Goal: Task Accomplishment & Management: Complete application form

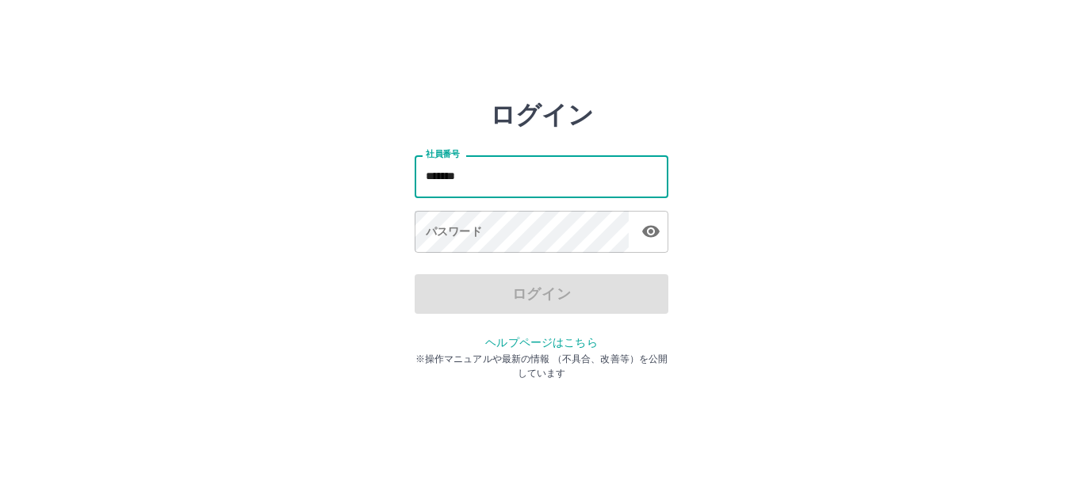
type input "*******"
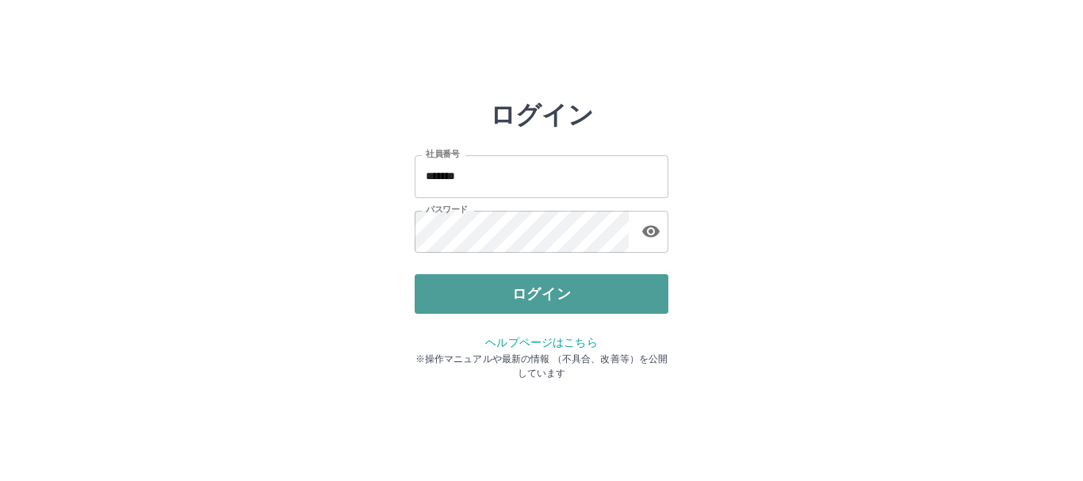
click at [563, 289] on button "ログイン" at bounding box center [541, 294] width 254 height 40
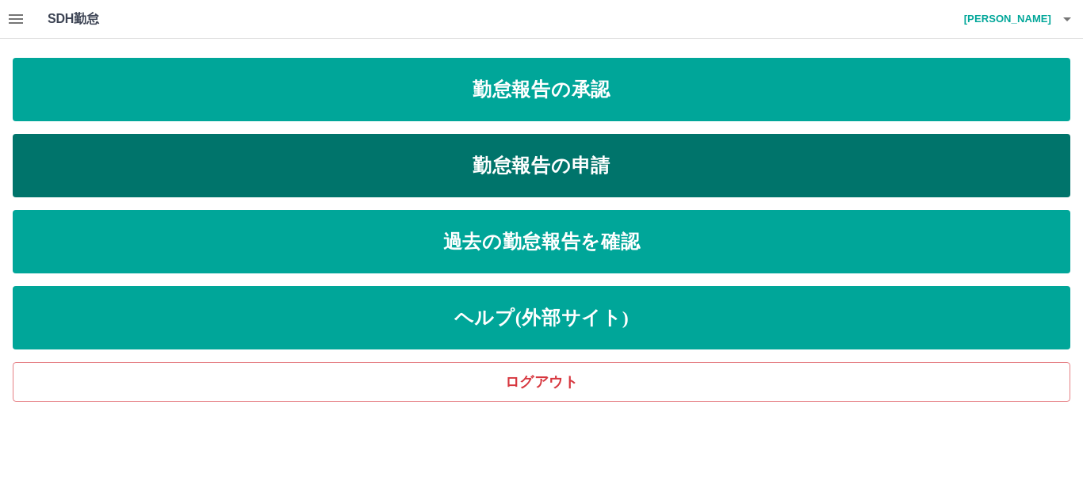
click at [574, 157] on link "勤怠報告の申請" at bounding box center [541, 165] width 1057 height 63
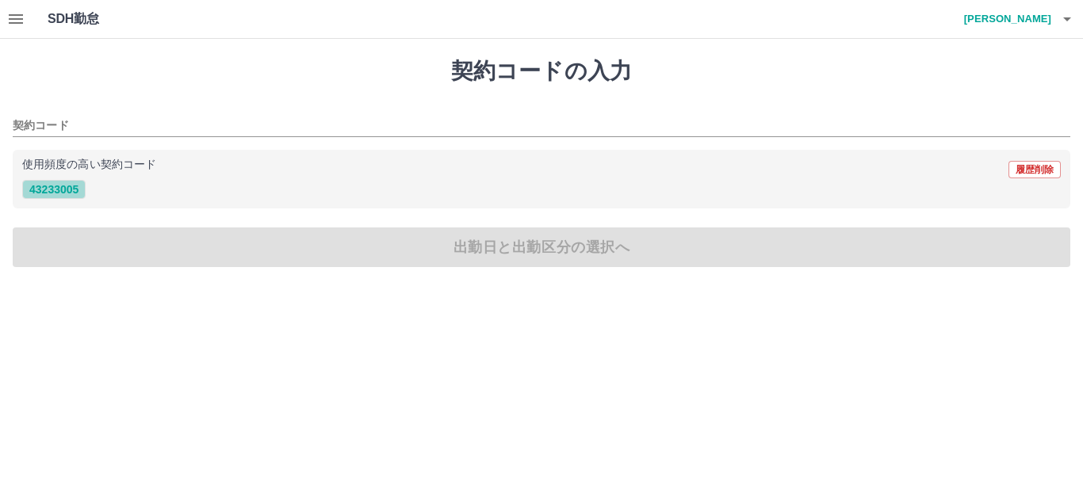
click at [65, 191] on button "43233005" at bounding box center [53, 189] width 63 height 19
type input "********"
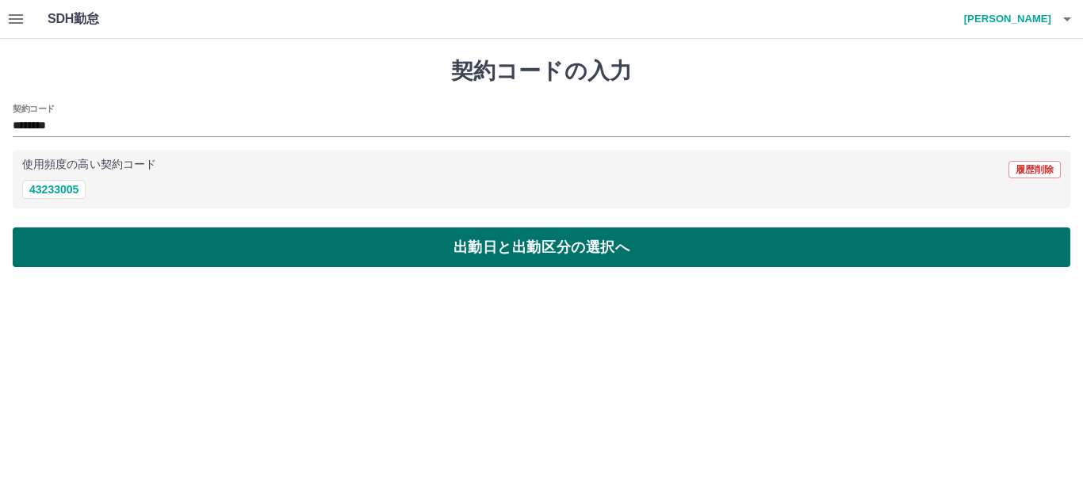
click at [59, 250] on button "出勤日と出勤区分の選択へ" at bounding box center [541, 247] width 1057 height 40
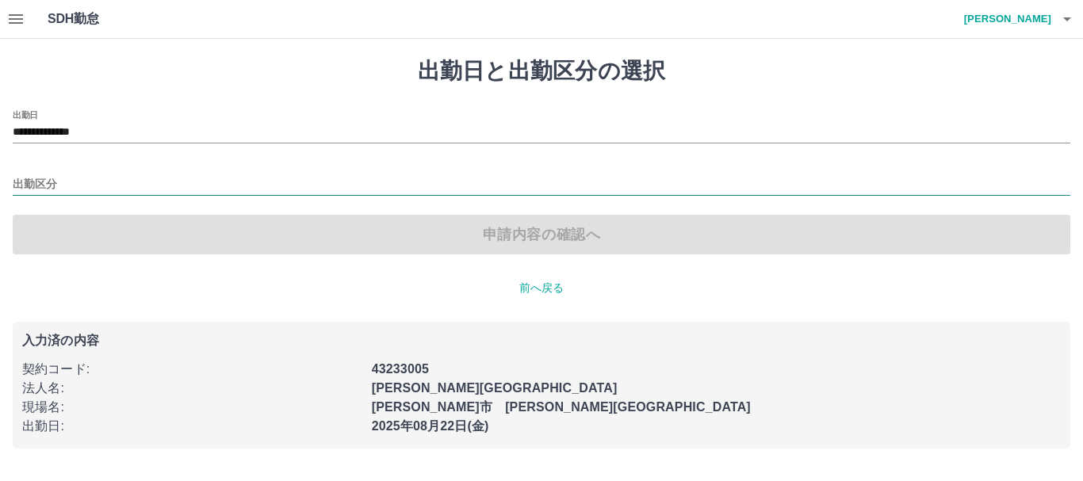
click at [42, 187] on input "出勤区分" at bounding box center [541, 185] width 1057 height 20
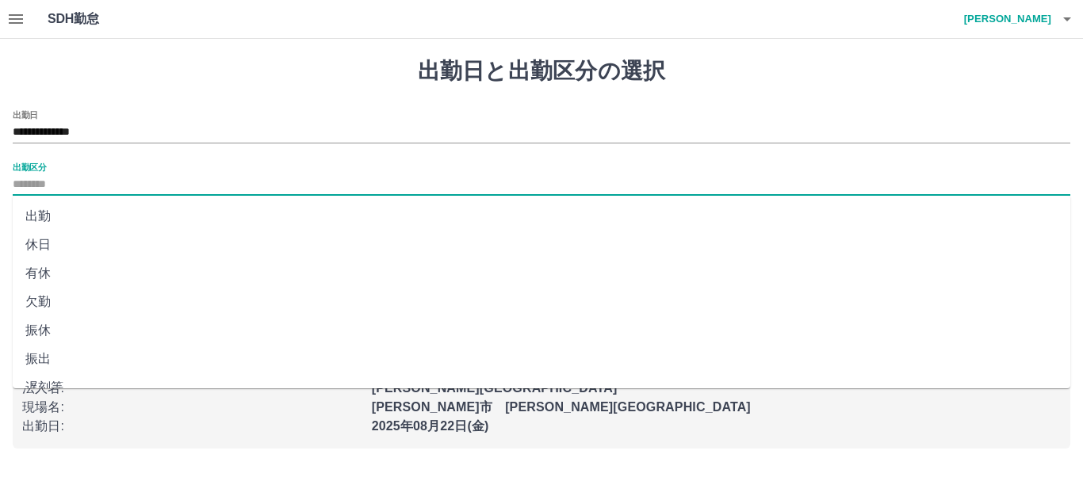
click at [44, 216] on li "出勤" at bounding box center [541, 216] width 1057 height 29
type input "**"
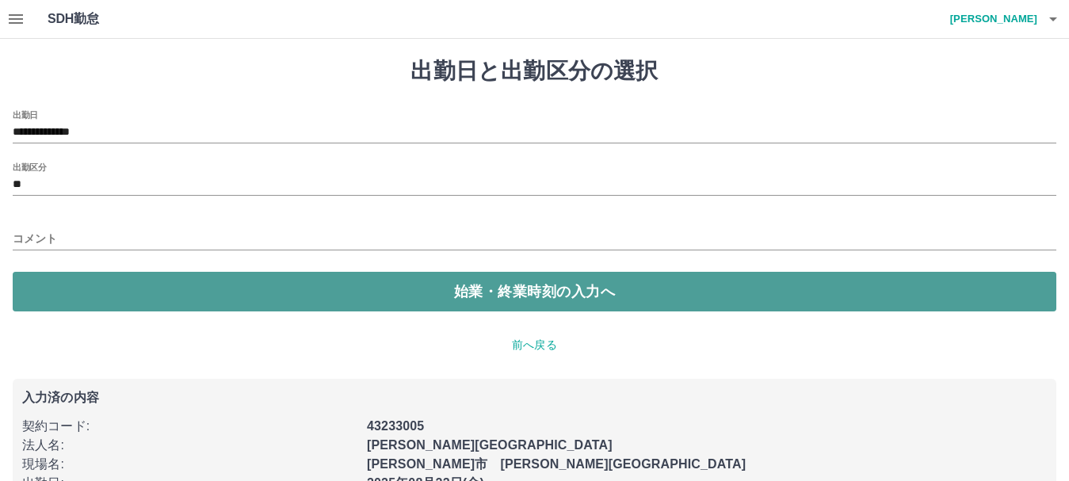
click at [58, 291] on button "始業・終業時刻の入力へ" at bounding box center [535, 292] width 1044 height 40
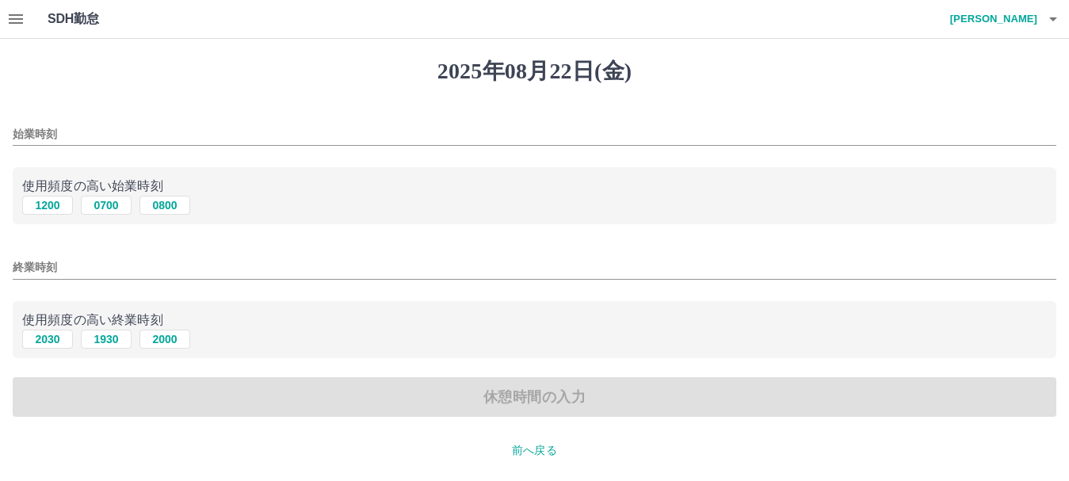
click at [21, 126] on input "始業時刻" at bounding box center [535, 134] width 1044 height 23
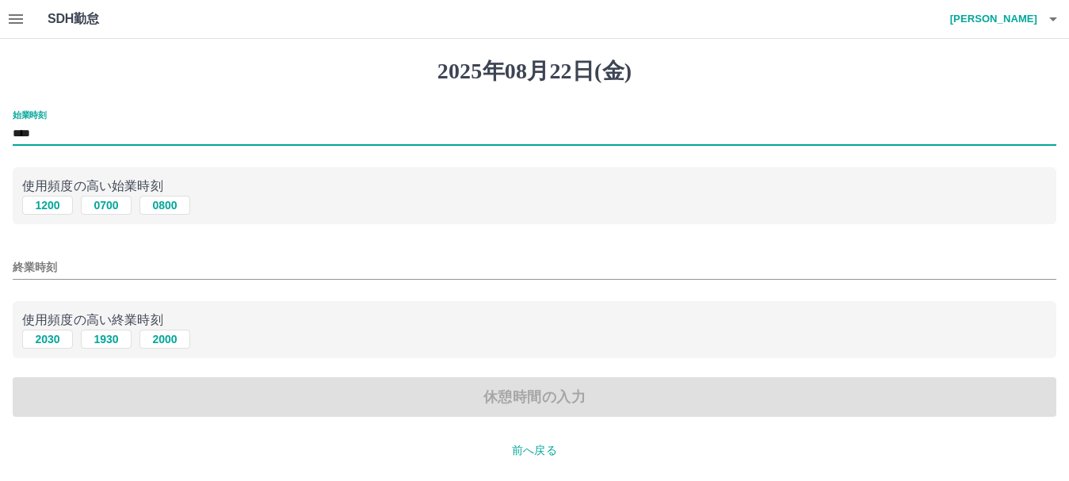
type input "****"
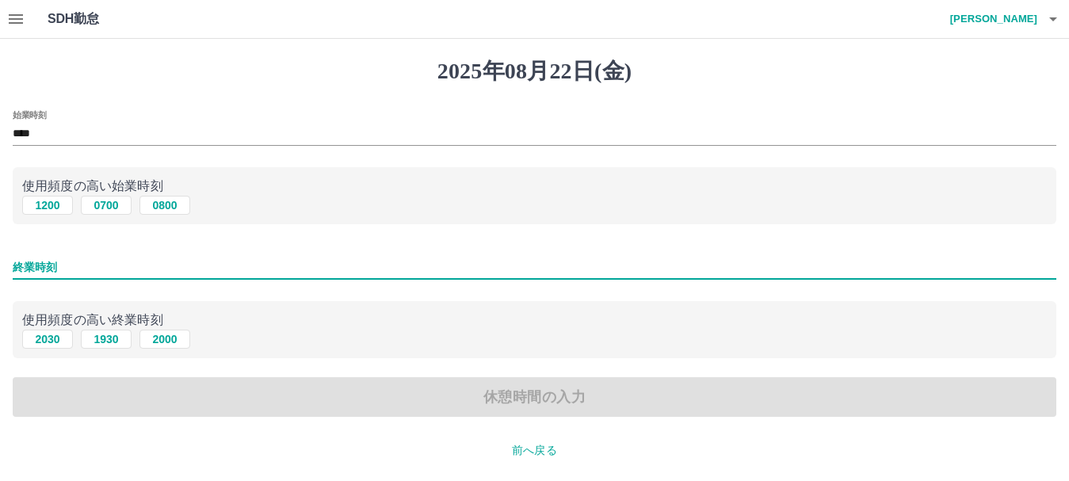
click at [18, 258] on input "終業時刻" at bounding box center [535, 267] width 1044 height 23
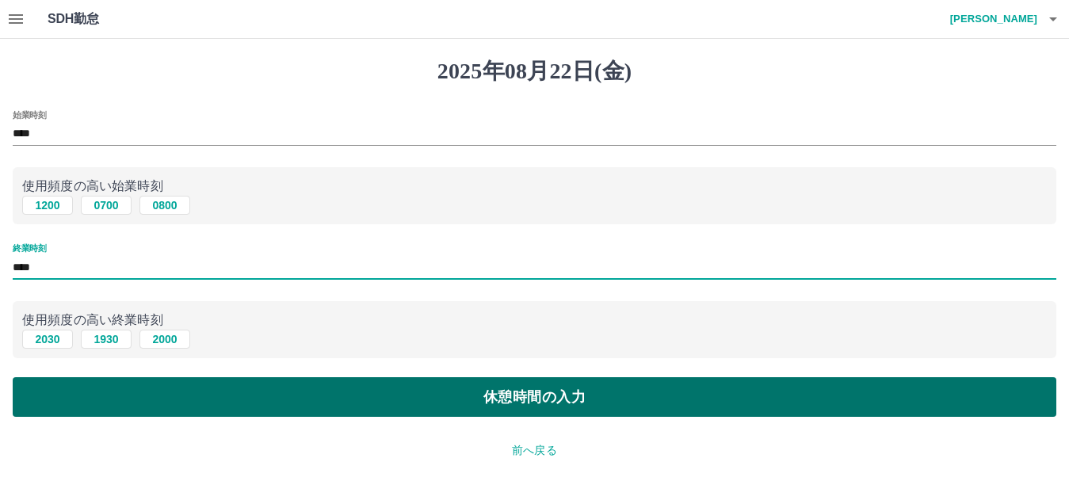
type input "****"
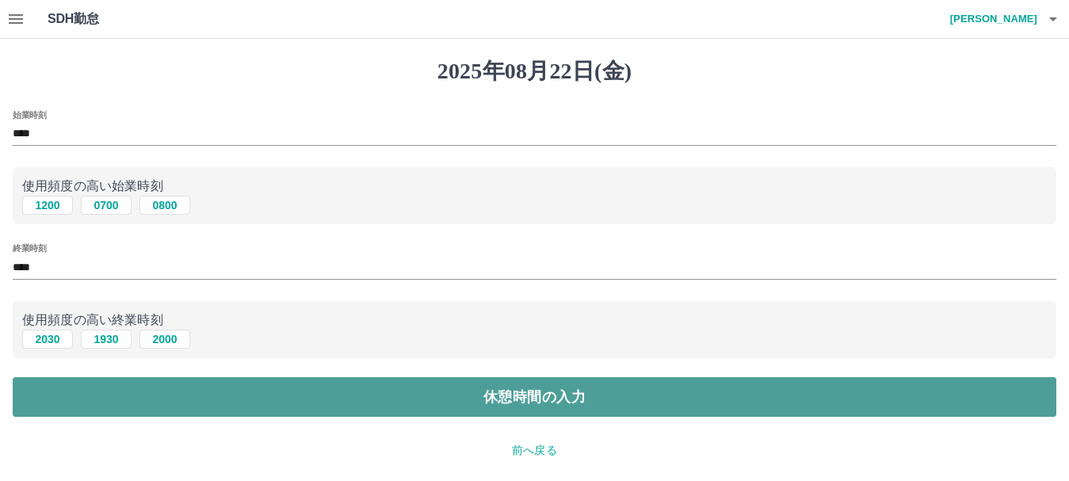
click at [158, 392] on button "休憩時間の入力" at bounding box center [535, 397] width 1044 height 40
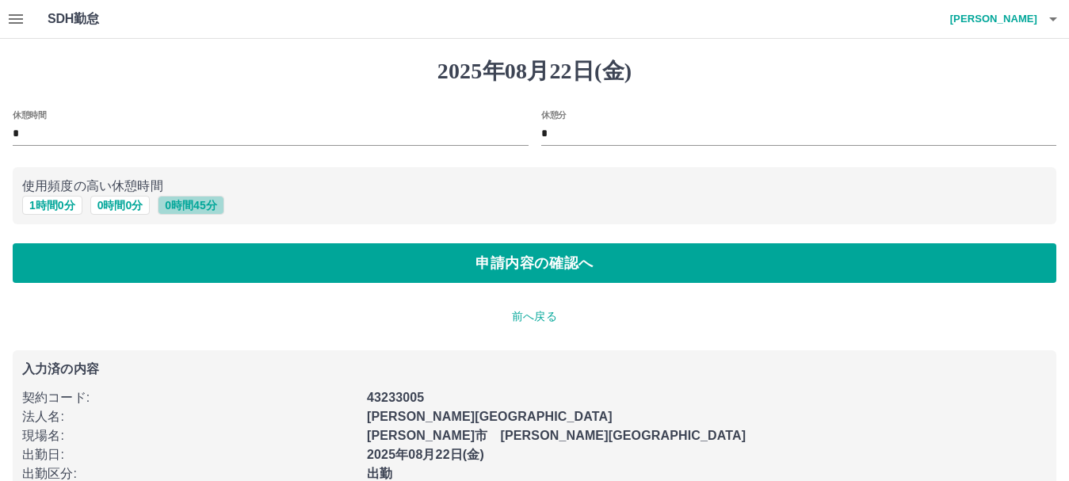
click at [195, 207] on button "0 時間 45 分" at bounding box center [191, 205] width 66 height 19
type input "**"
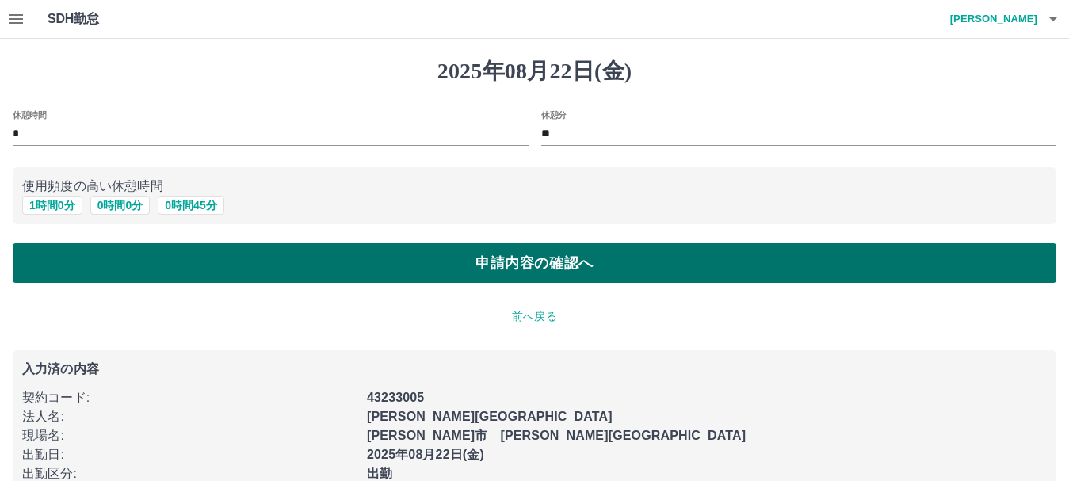
click at [201, 263] on button "申請内容の確認へ" at bounding box center [535, 263] width 1044 height 40
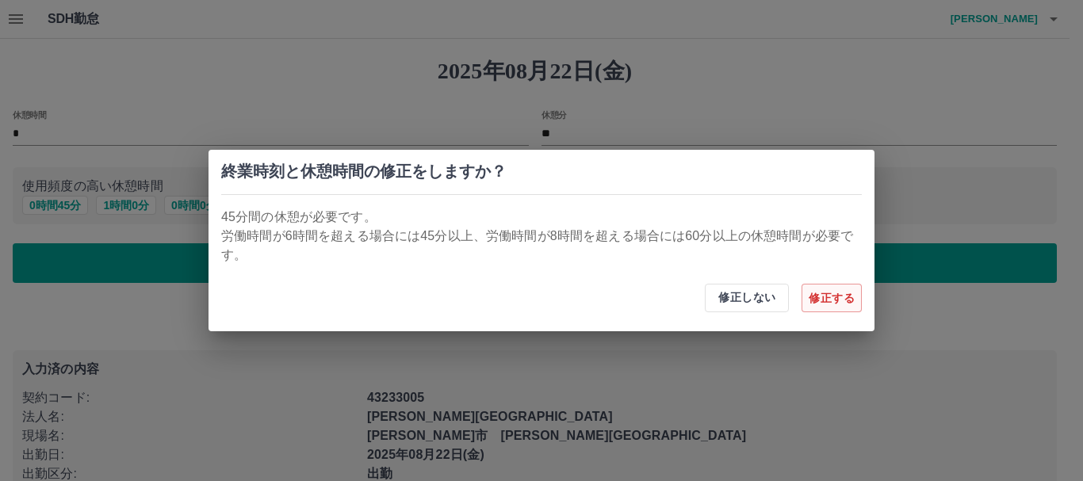
click at [817, 299] on button "修正する" at bounding box center [831, 298] width 60 height 29
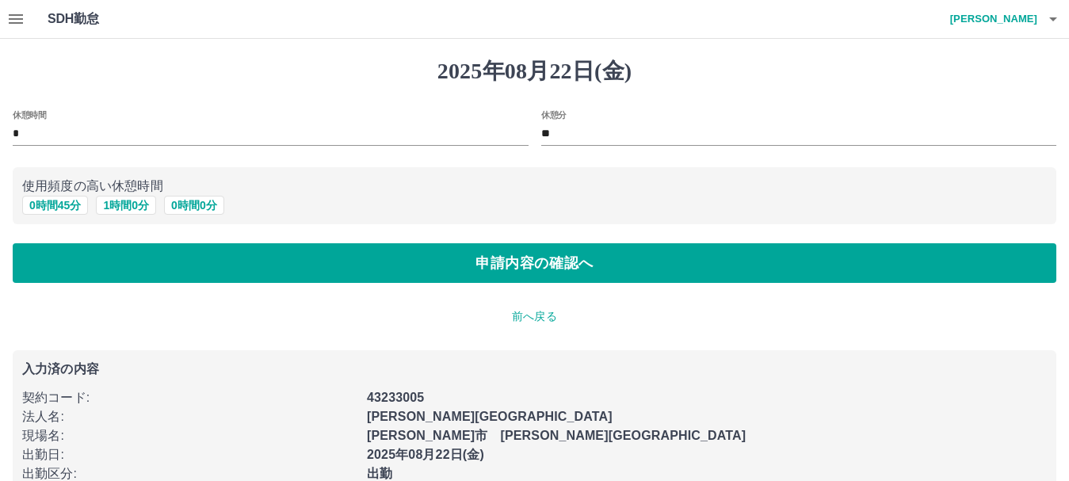
click at [540, 319] on p "前へ戻る" at bounding box center [535, 316] width 1044 height 17
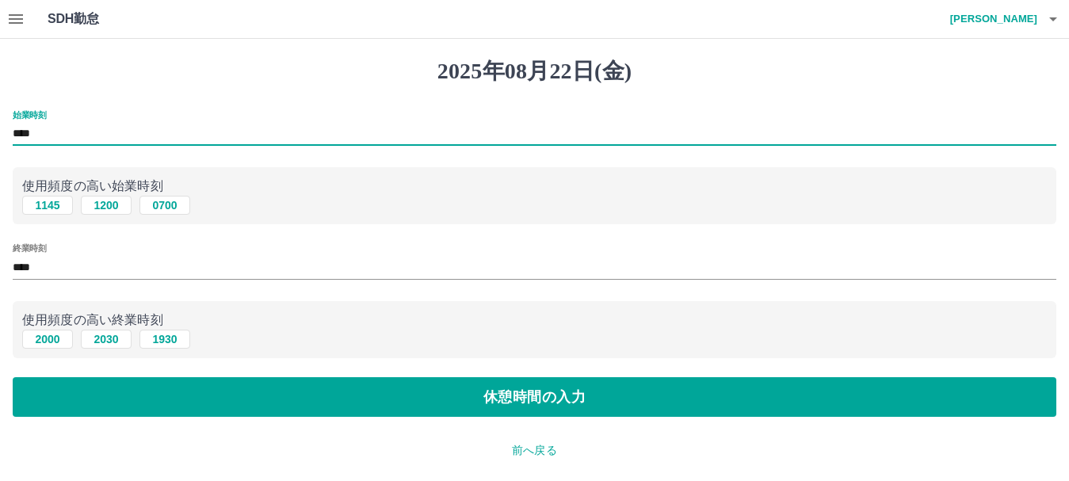
click at [41, 135] on input "****" at bounding box center [535, 134] width 1044 height 23
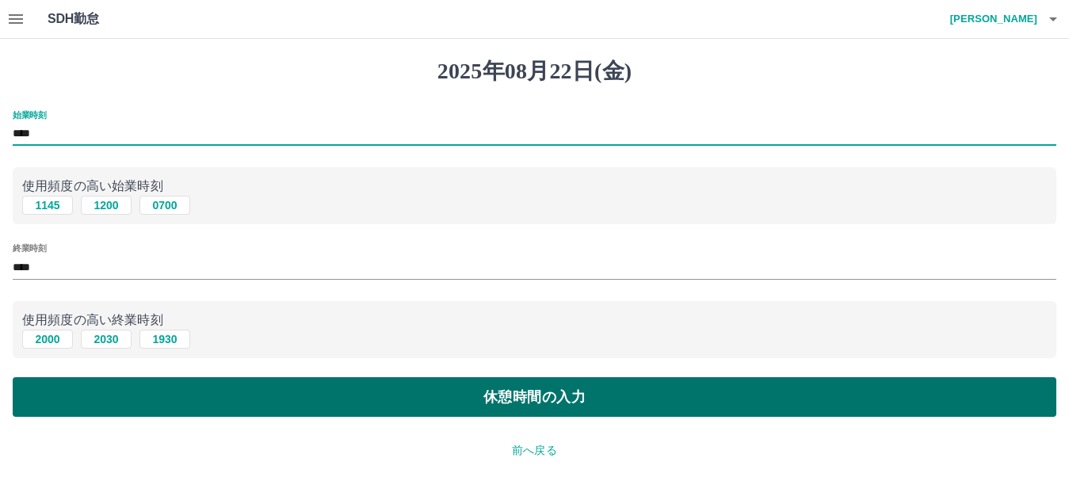
type input "****"
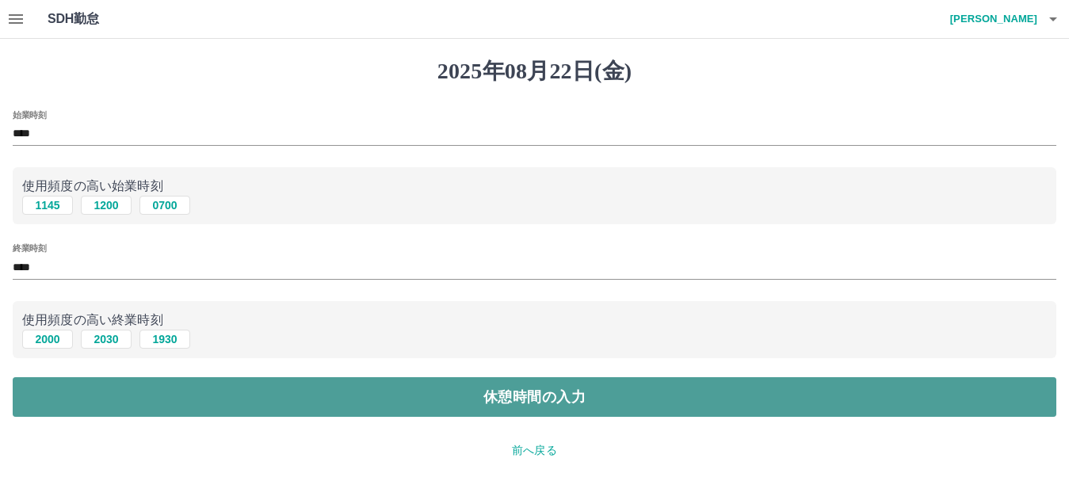
click at [396, 401] on button "休憩時間の入力" at bounding box center [535, 397] width 1044 height 40
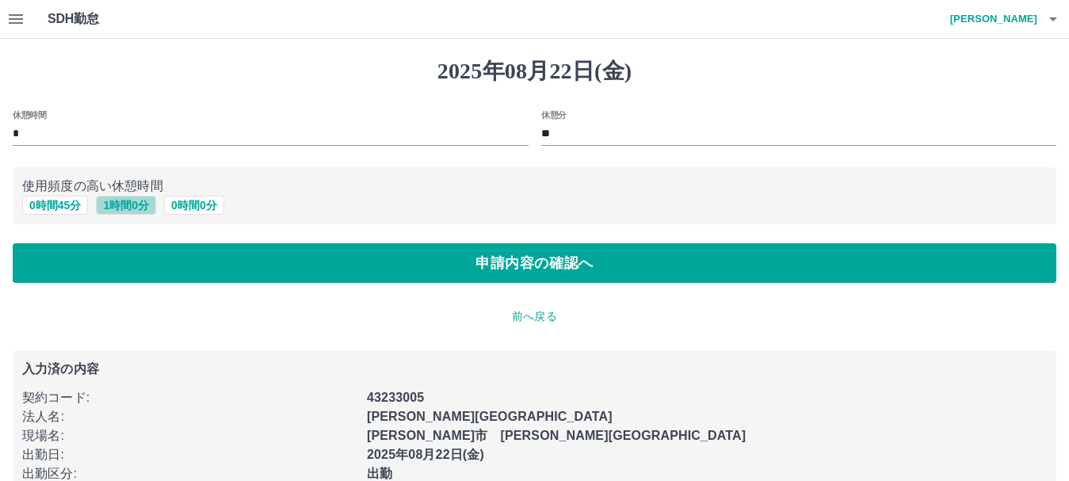
click at [113, 205] on button "1 時間 0 分" at bounding box center [126, 205] width 60 height 19
type input "*"
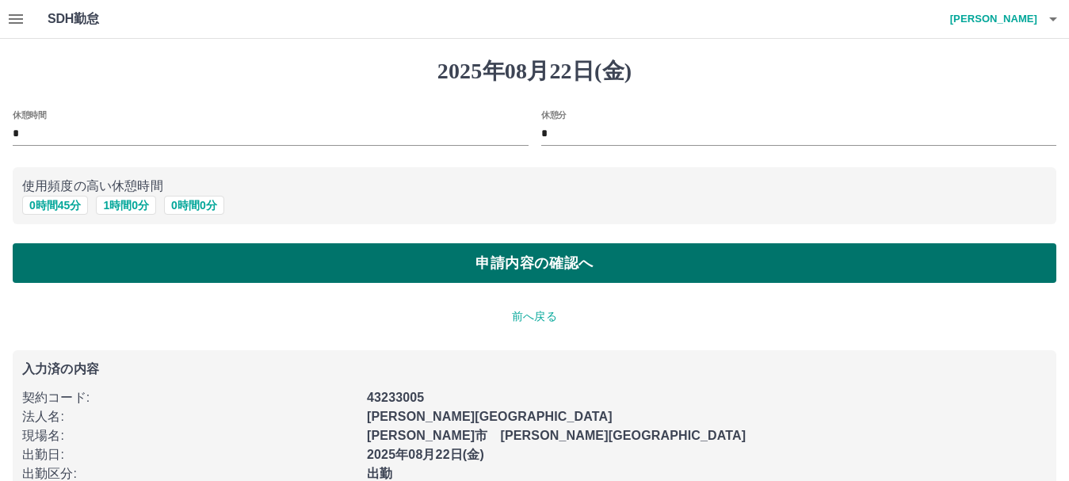
click at [278, 267] on button "申請内容の確認へ" at bounding box center [535, 263] width 1044 height 40
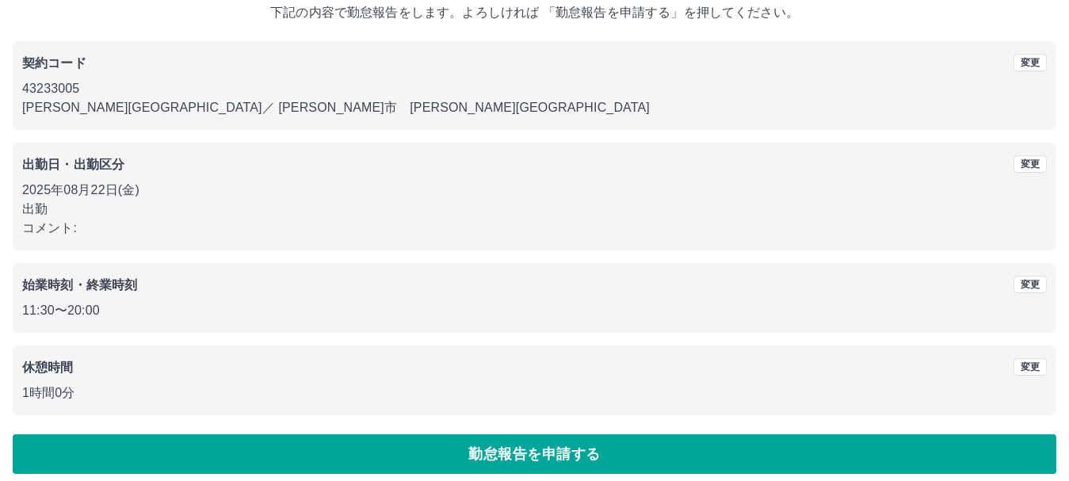
scroll to position [113, 0]
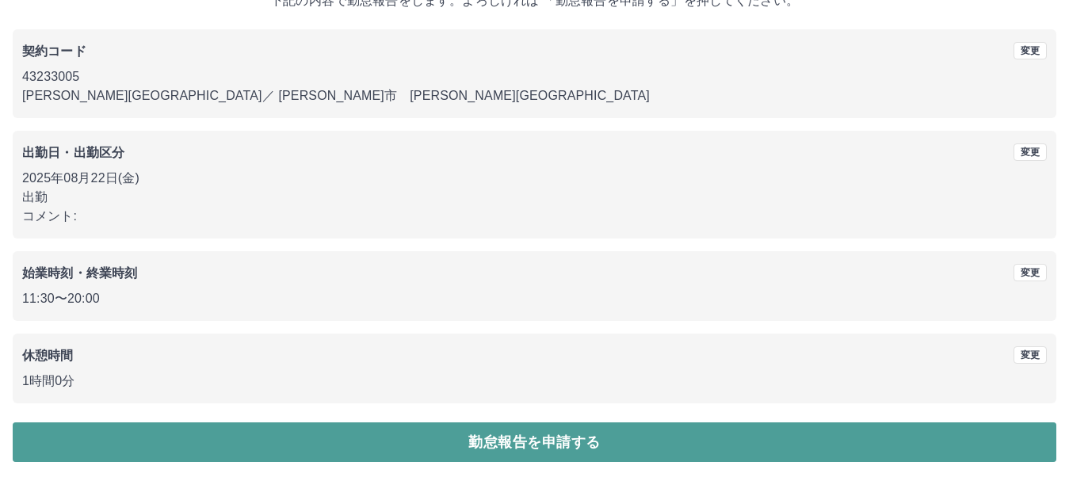
click at [250, 443] on button "勤怠報告を申請する" at bounding box center [535, 442] width 1044 height 40
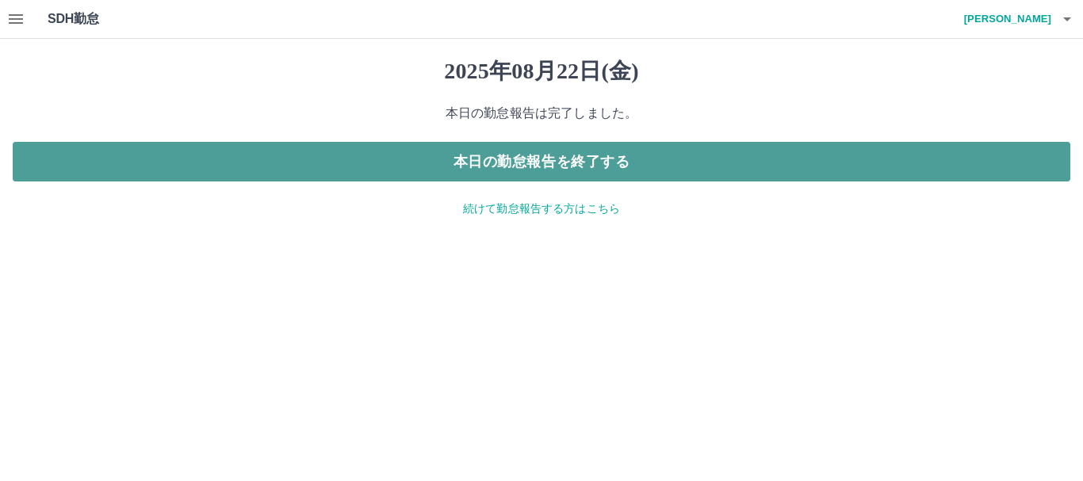
click at [328, 158] on button "本日の勤怠報告を終了する" at bounding box center [541, 162] width 1057 height 40
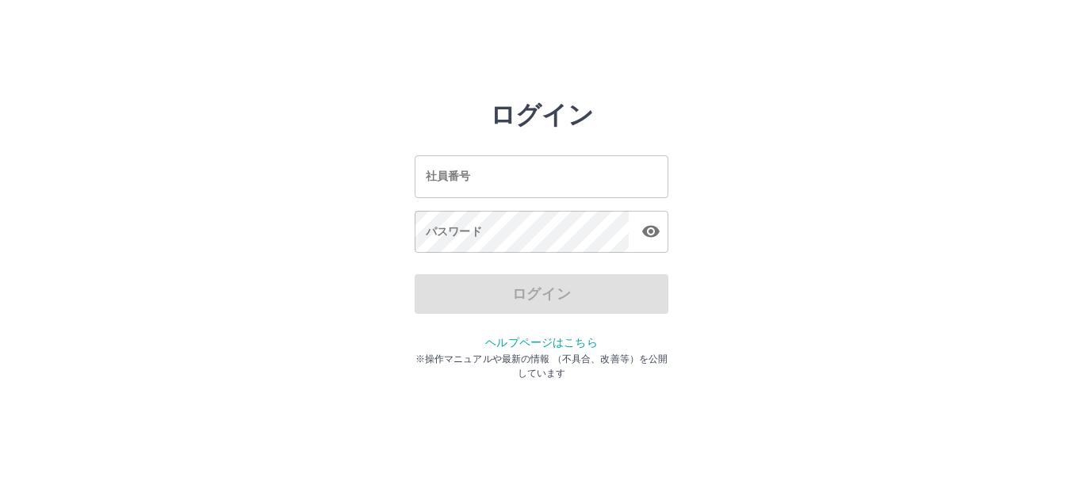
click at [440, 174] on input "社員番号" at bounding box center [541, 176] width 254 height 42
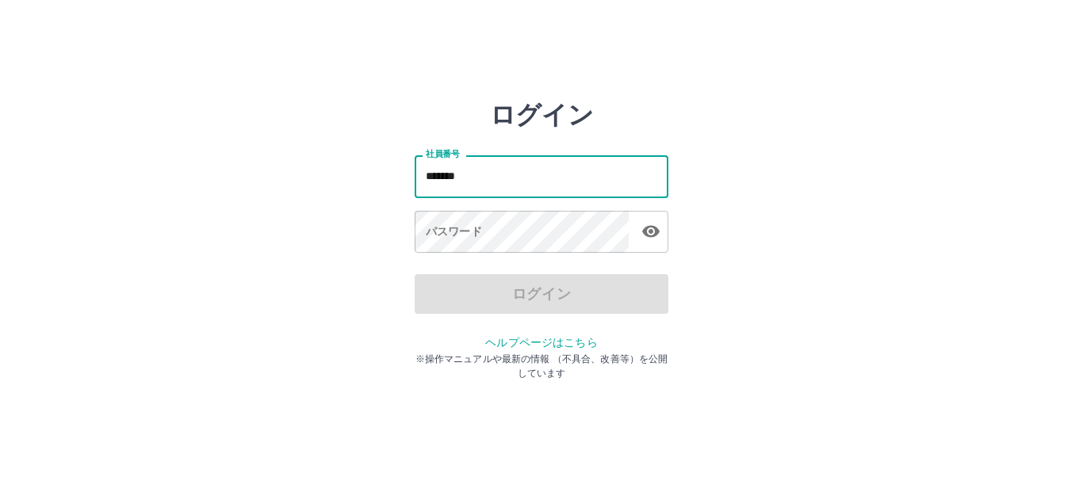
type input "*******"
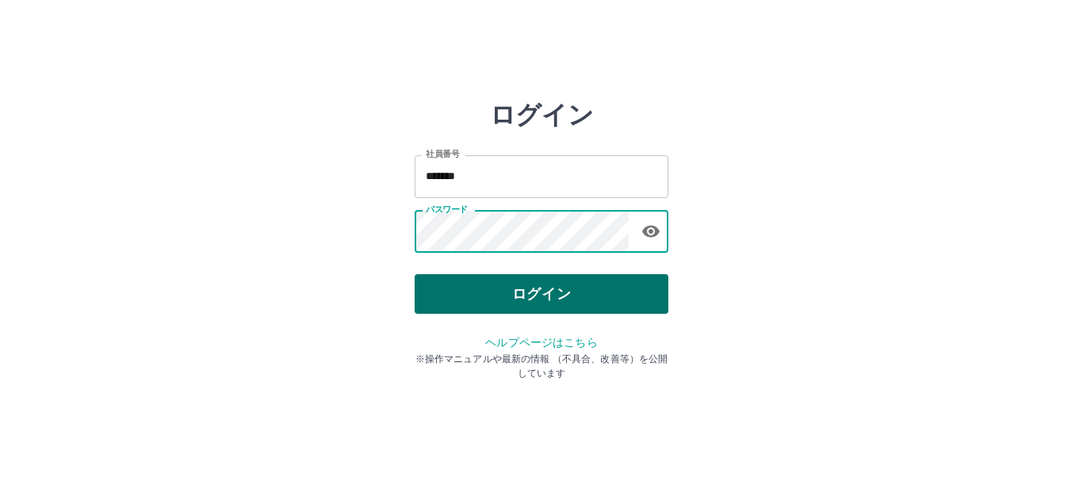
click at [430, 298] on button "ログイン" at bounding box center [541, 294] width 254 height 40
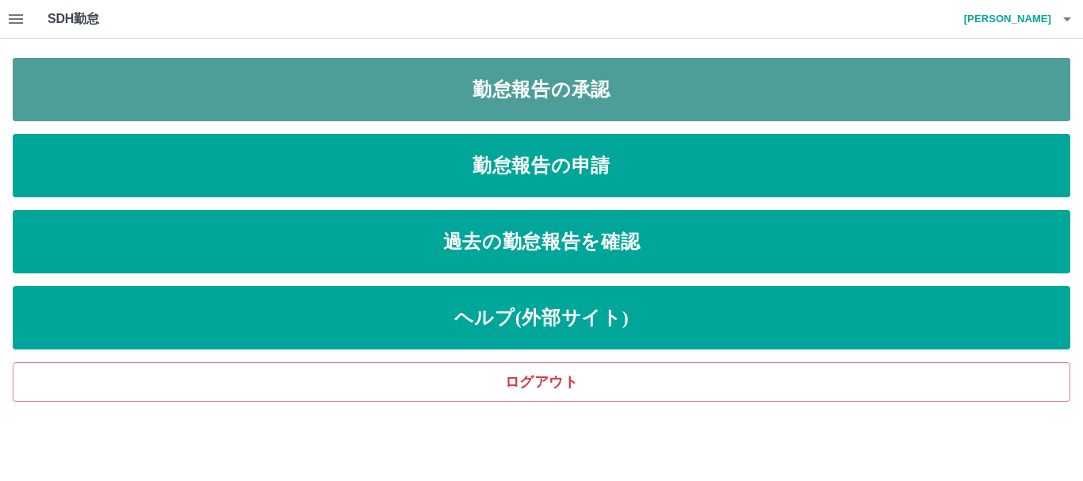
click at [487, 90] on link "勤怠報告の承認" at bounding box center [541, 89] width 1057 height 63
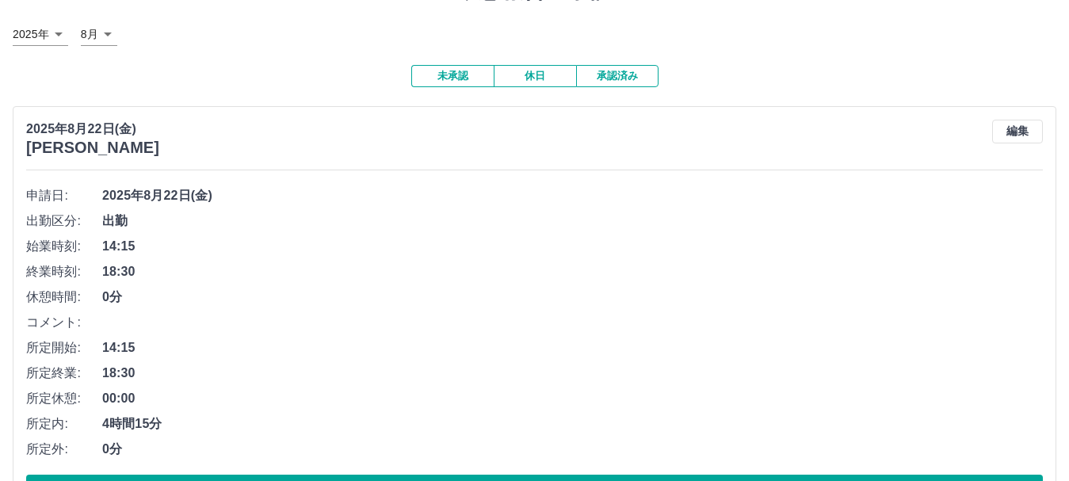
scroll to position [159, 0]
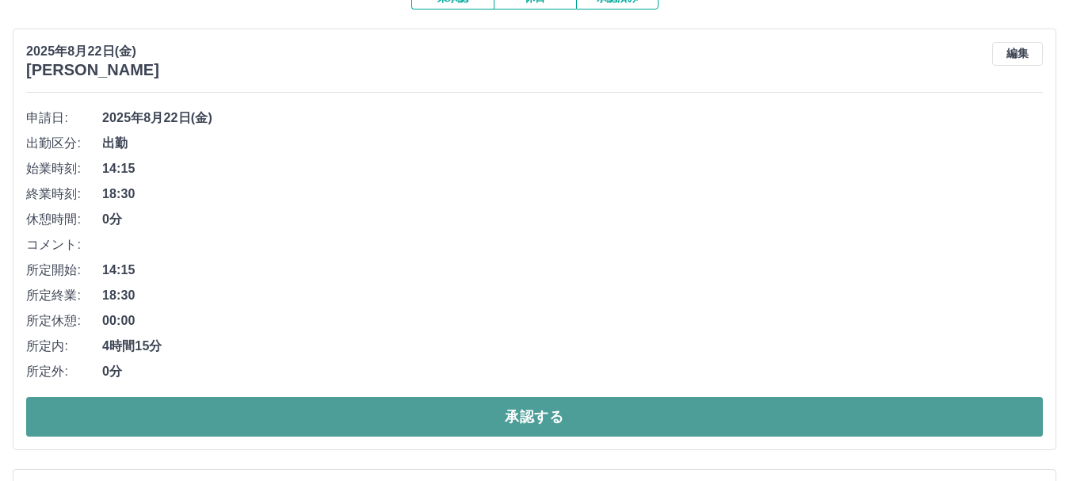
click at [136, 414] on button "承認する" at bounding box center [534, 417] width 1017 height 40
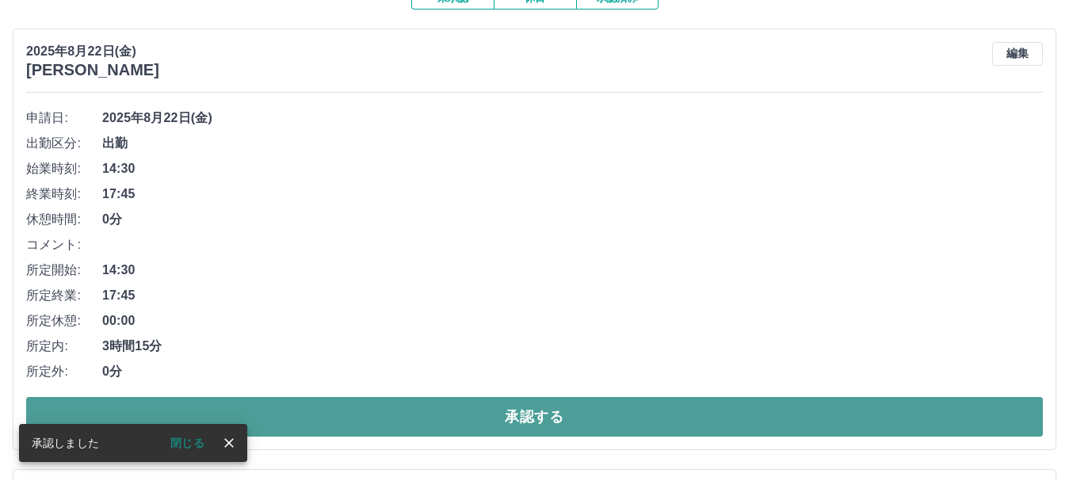
click at [334, 418] on button "承認する" at bounding box center [534, 417] width 1017 height 40
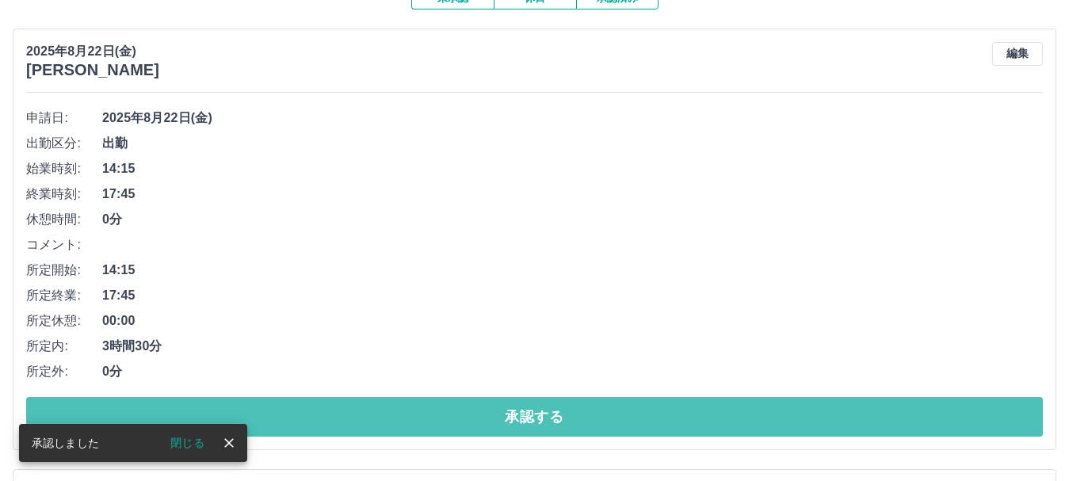
click at [334, 418] on button "承認する" at bounding box center [534, 417] width 1017 height 40
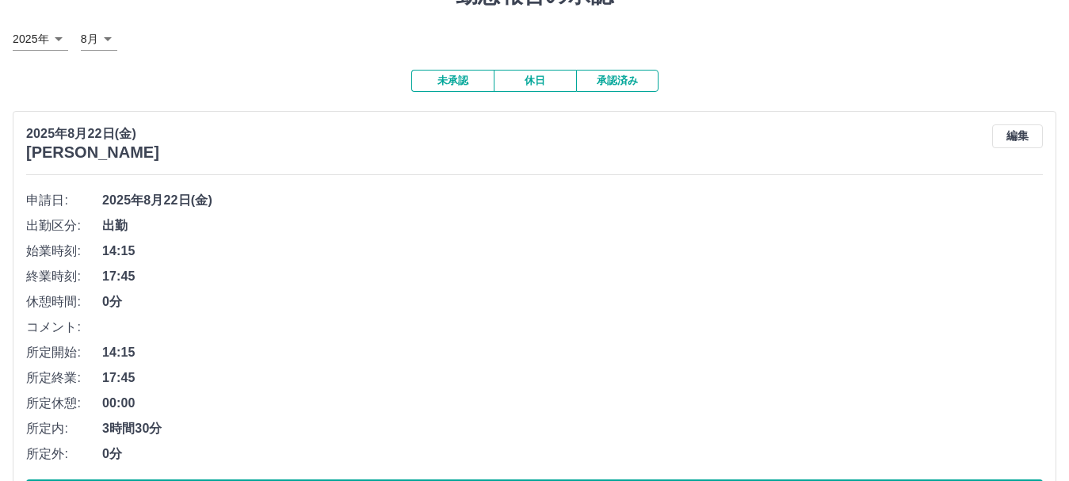
scroll to position [0, 0]
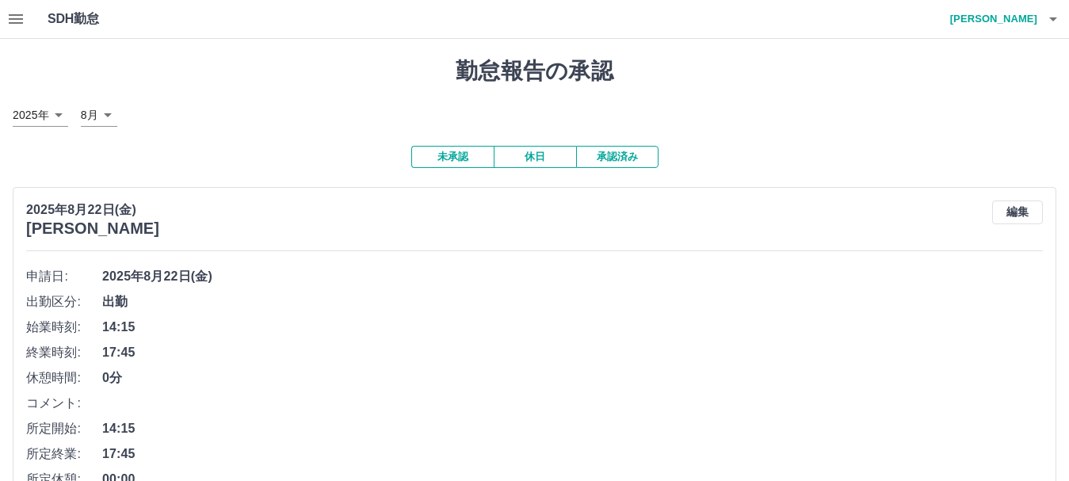
click at [634, 158] on button "承認済み" at bounding box center [617, 157] width 82 height 22
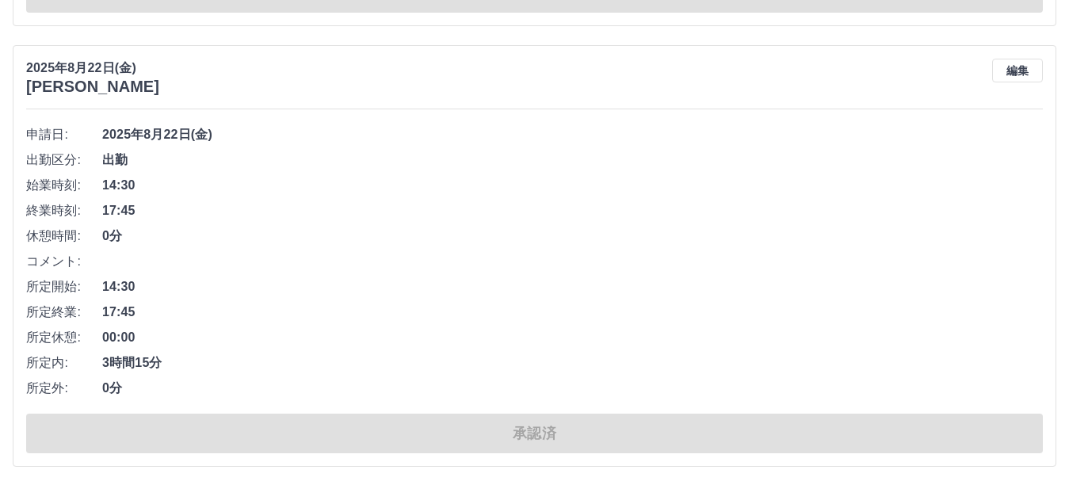
scroll to position [555, 0]
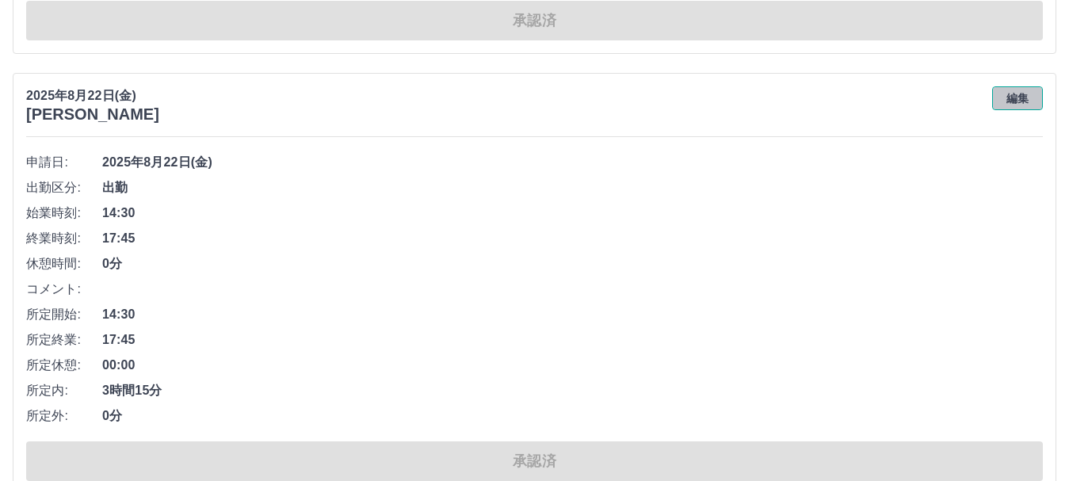
click at [1026, 99] on button "編集" at bounding box center [1017, 98] width 51 height 24
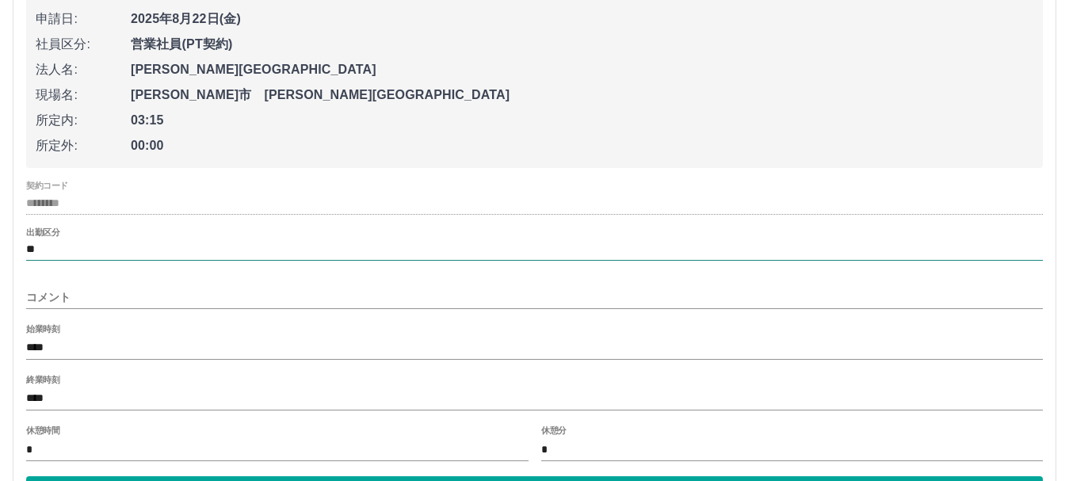
scroll to position [713, 0]
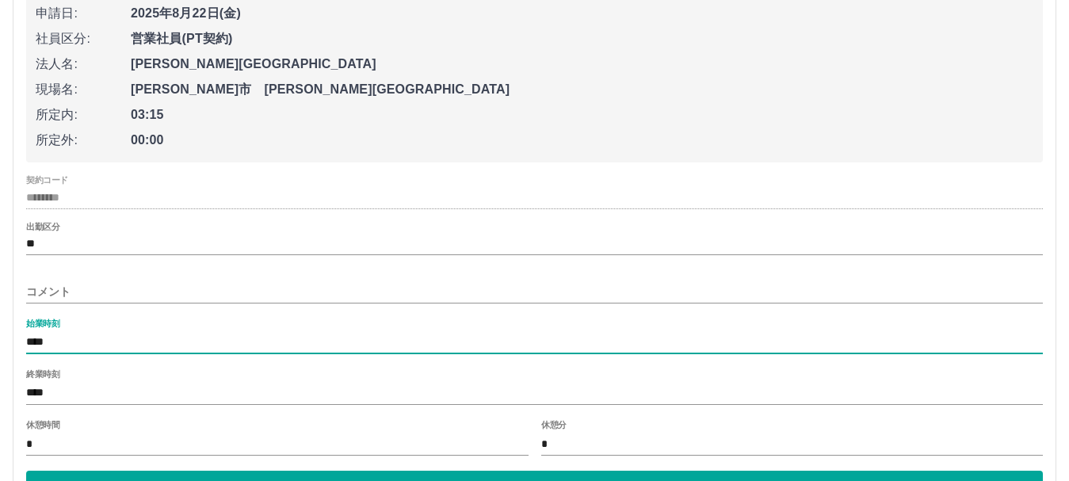
click at [55, 338] on input "****" at bounding box center [534, 342] width 1017 height 23
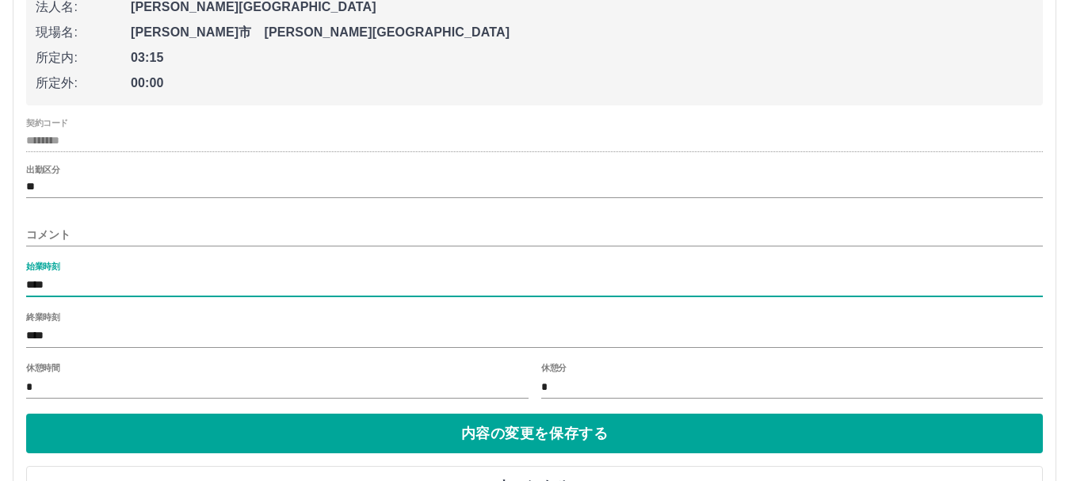
scroll to position [872, 0]
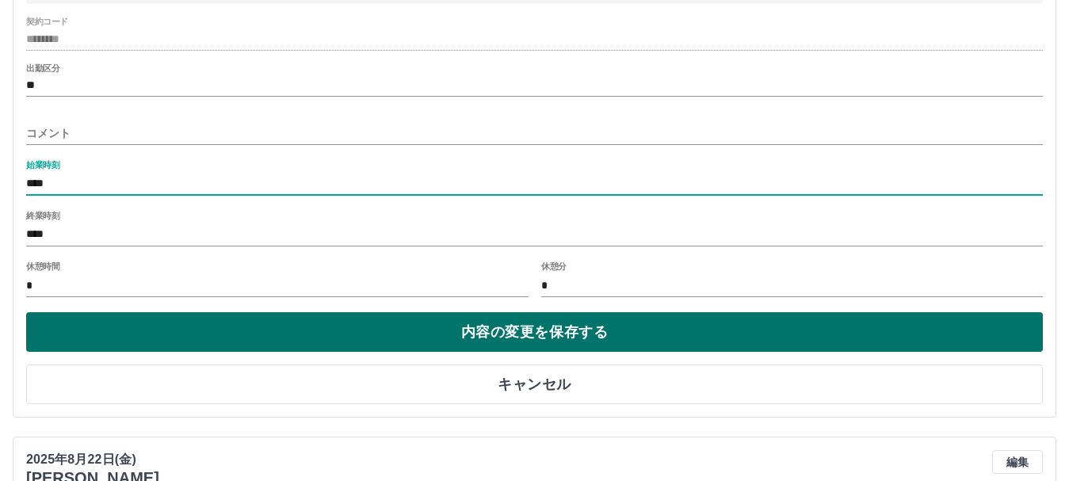
type input "****"
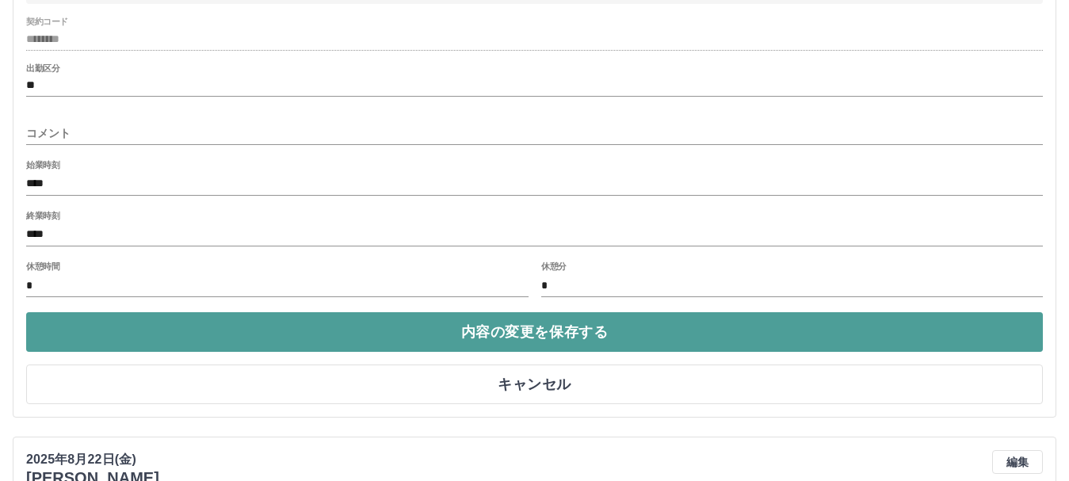
click at [516, 330] on button "内容の変更を保存する" at bounding box center [534, 332] width 1017 height 40
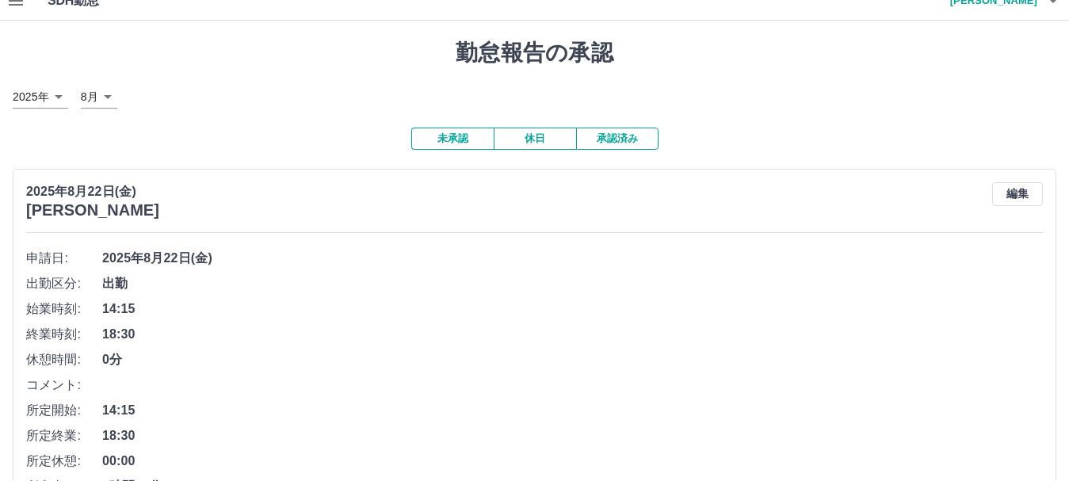
scroll to position [0, 0]
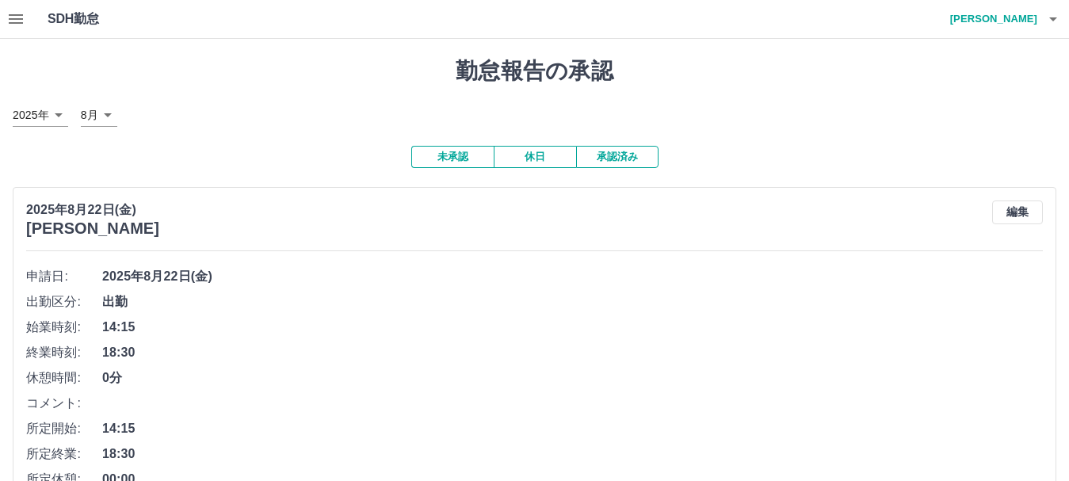
click at [445, 153] on button "未承認" at bounding box center [452, 157] width 82 height 22
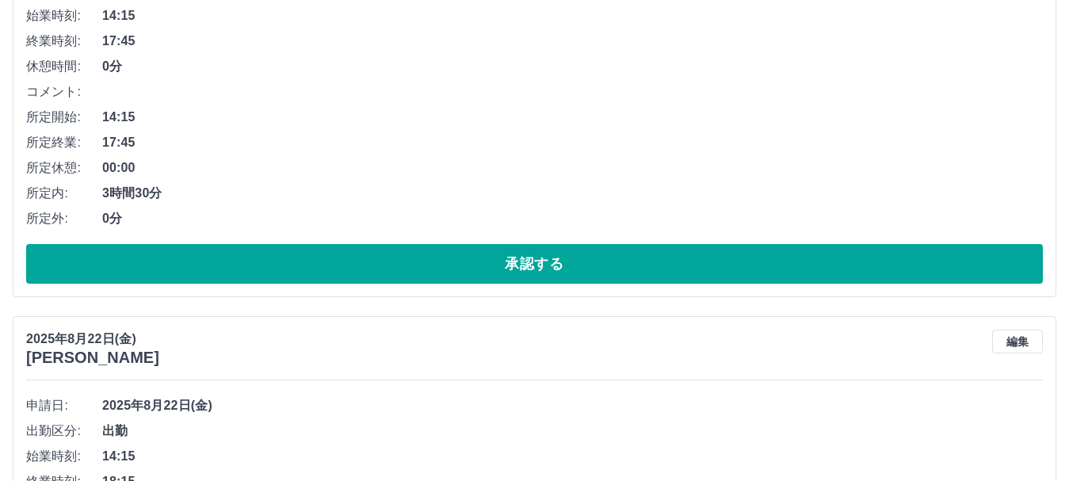
scroll to position [317, 0]
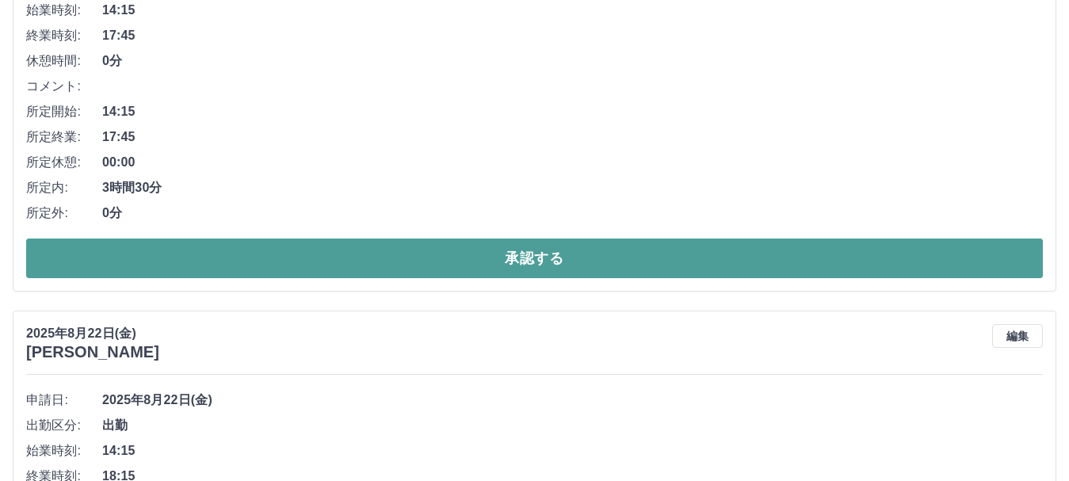
click at [372, 245] on button "承認する" at bounding box center [534, 259] width 1017 height 40
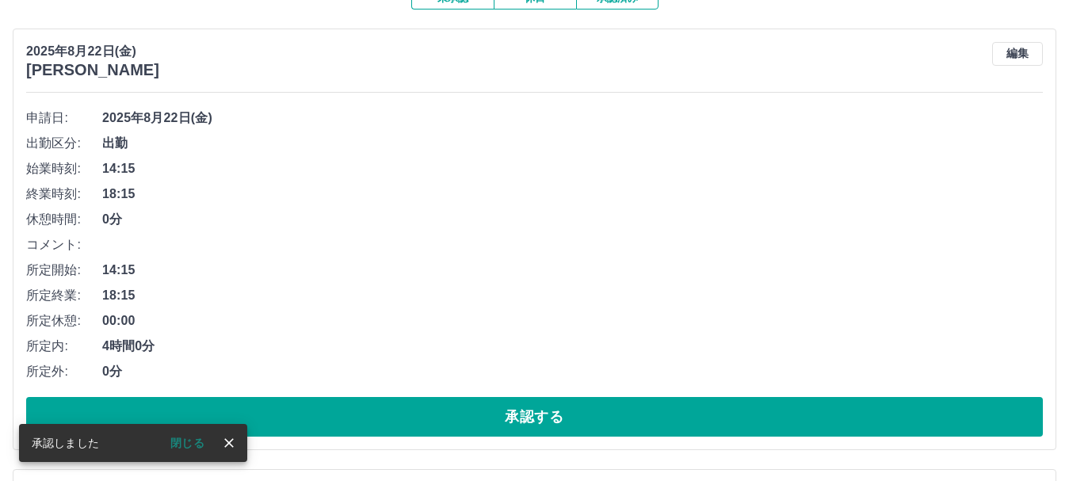
scroll to position [238, 0]
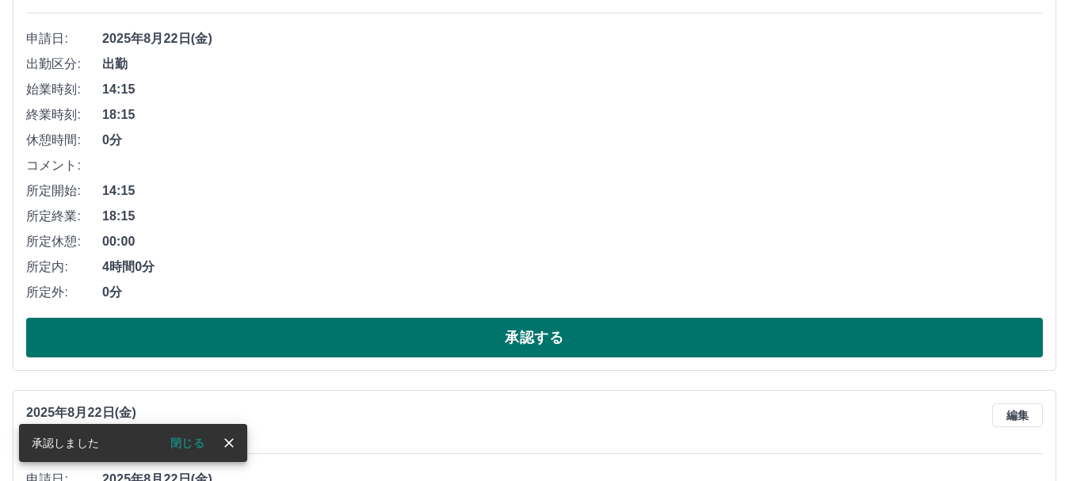
click at [297, 336] on button "承認する" at bounding box center [534, 338] width 1017 height 40
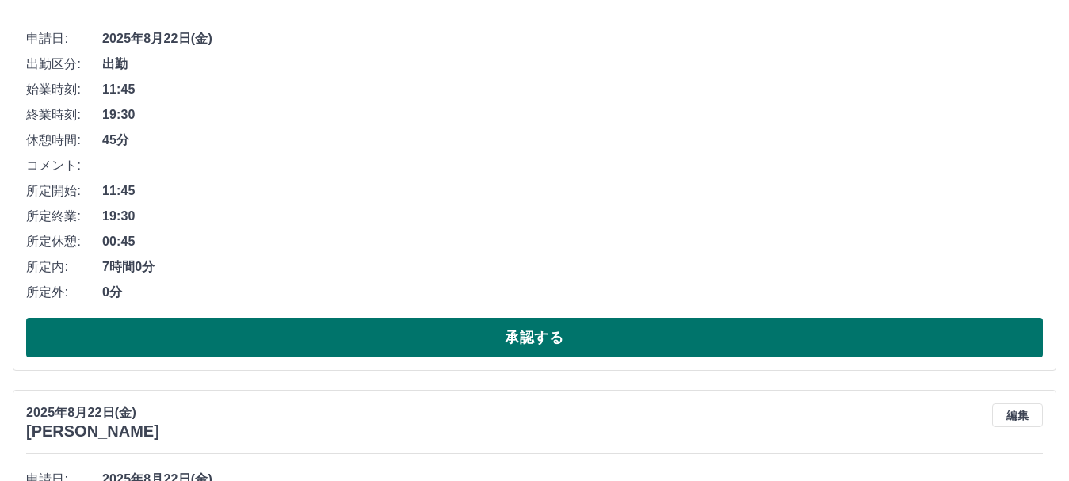
click at [250, 340] on button "承認する" at bounding box center [534, 338] width 1017 height 40
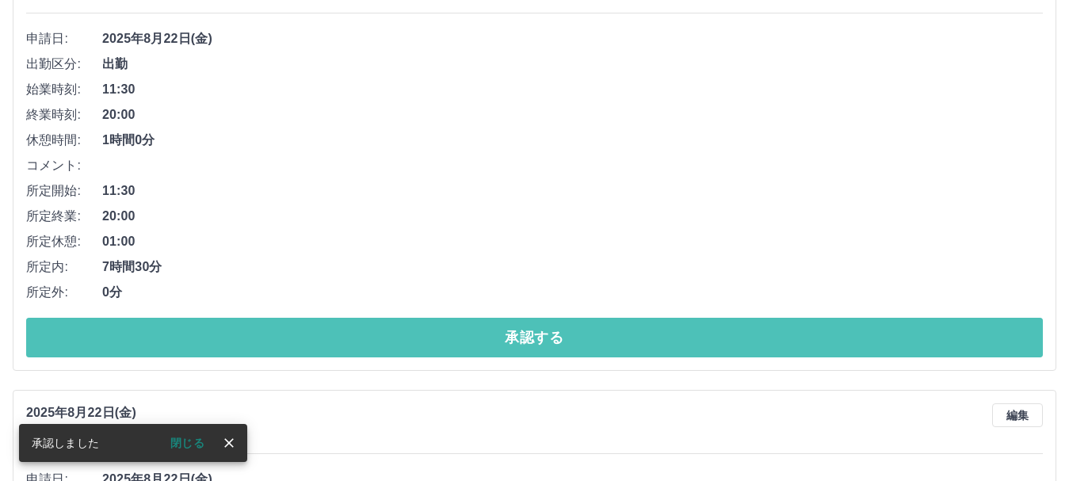
click at [250, 340] on button "承認する" at bounding box center [534, 338] width 1017 height 40
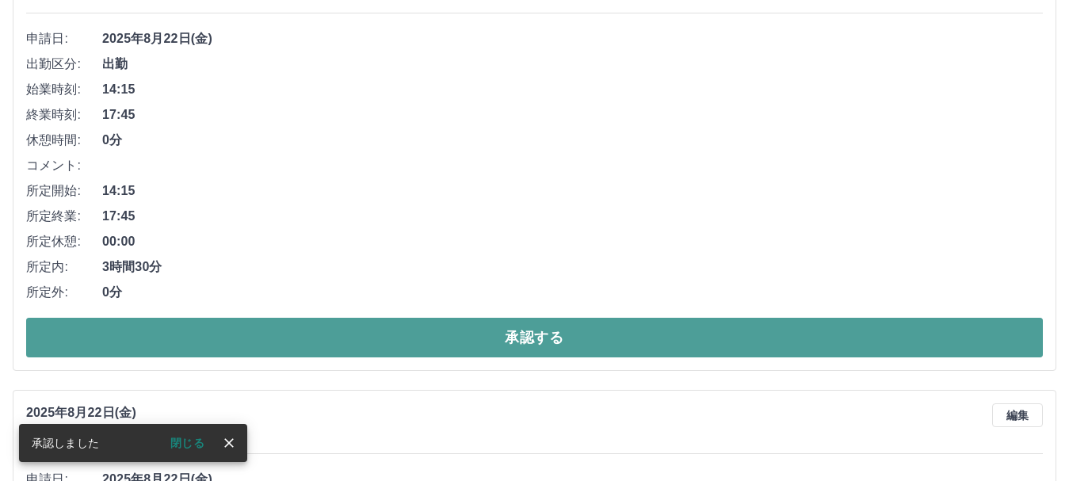
click at [251, 338] on button "承認する" at bounding box center [534, 338] width 1017 height 40
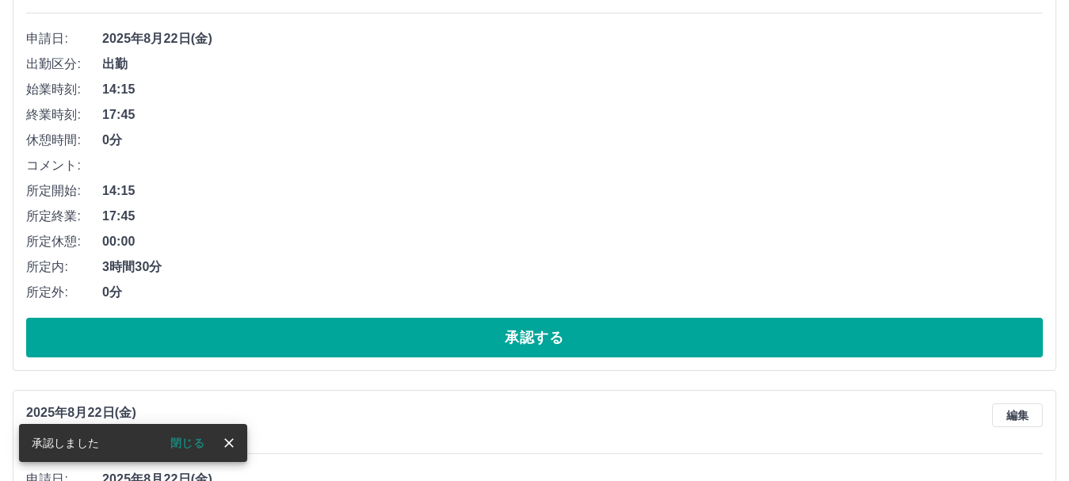
click at [251, 338] on button "承認する" at bounding box center [534, 338] width 1017 height 40
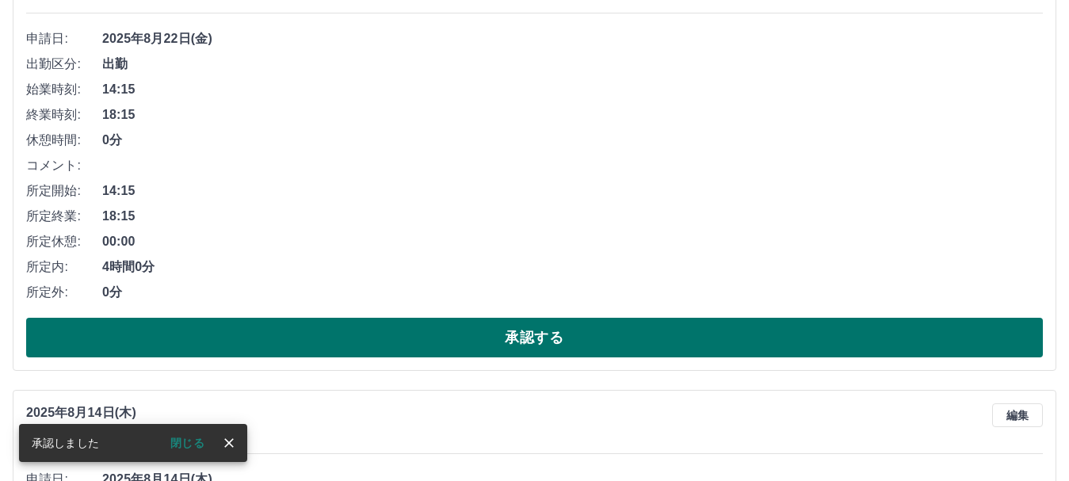
click at [251, 334] on button "承認する" at bounding box center [534, 338] width 1017 height 40
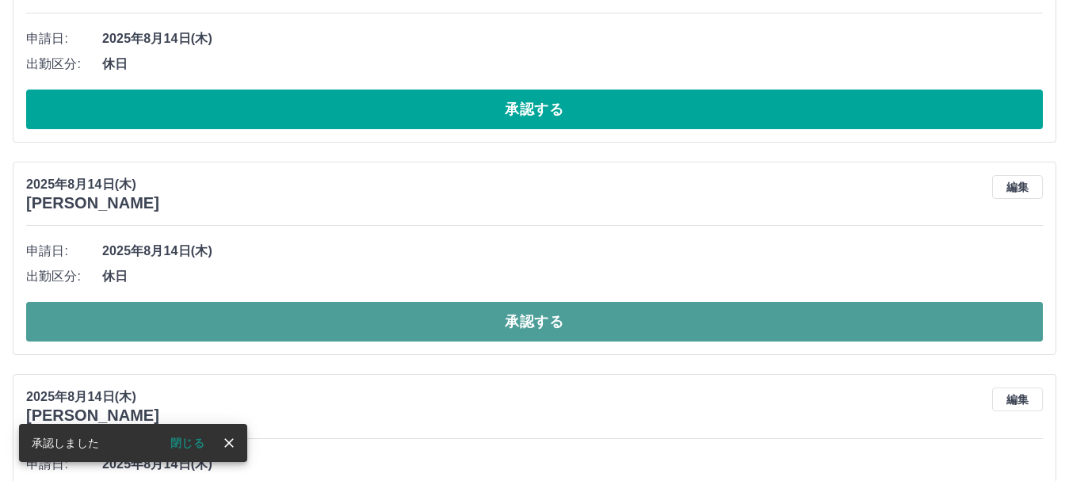
click at [257, 328] on button "承認する" at bounding box center [534, 322] width 1017 height 40
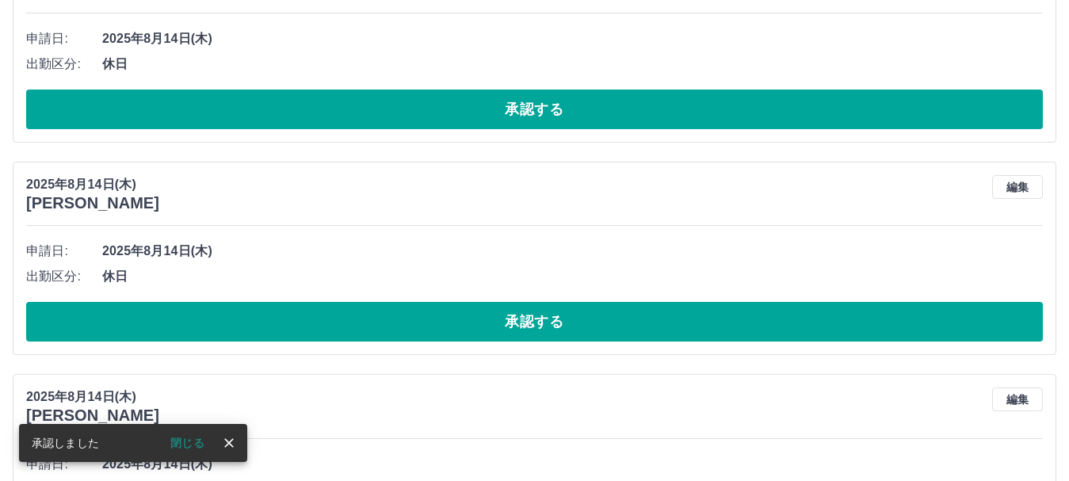
scroll to position [159, 0]
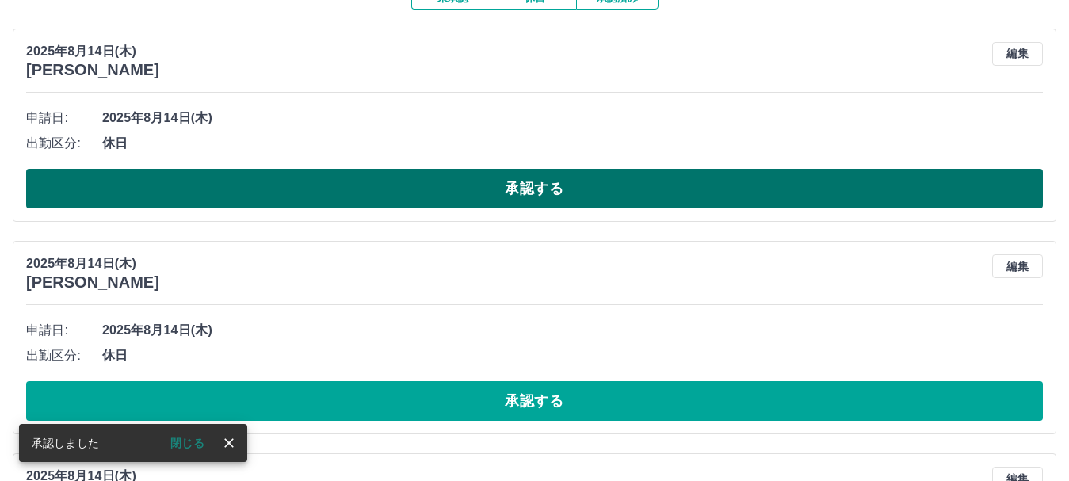
click at [222, 179] on button "承認する" at bounding box center [534, 189] width 1017 height 40
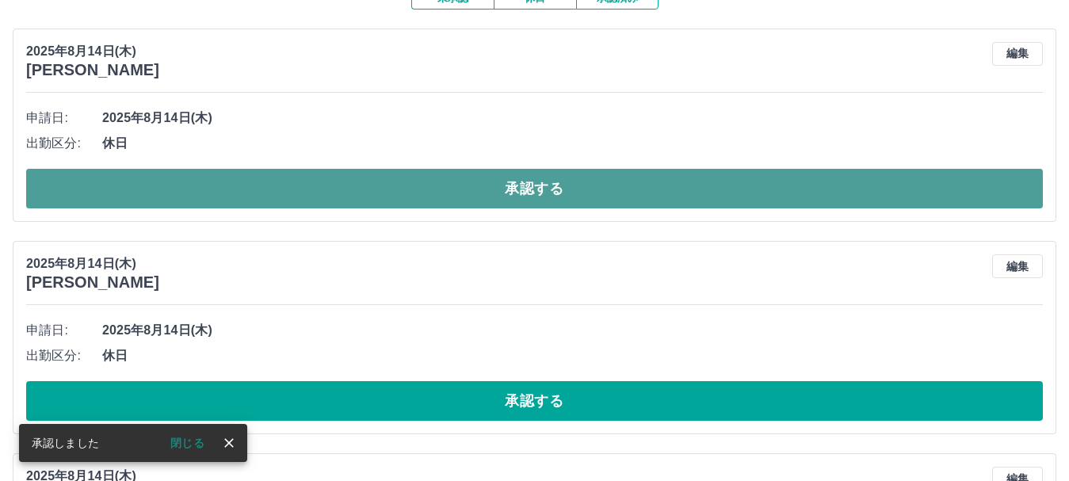
click at [242, 202] on button "承認する" at bounding box center [534, 189] width 1017 height 40
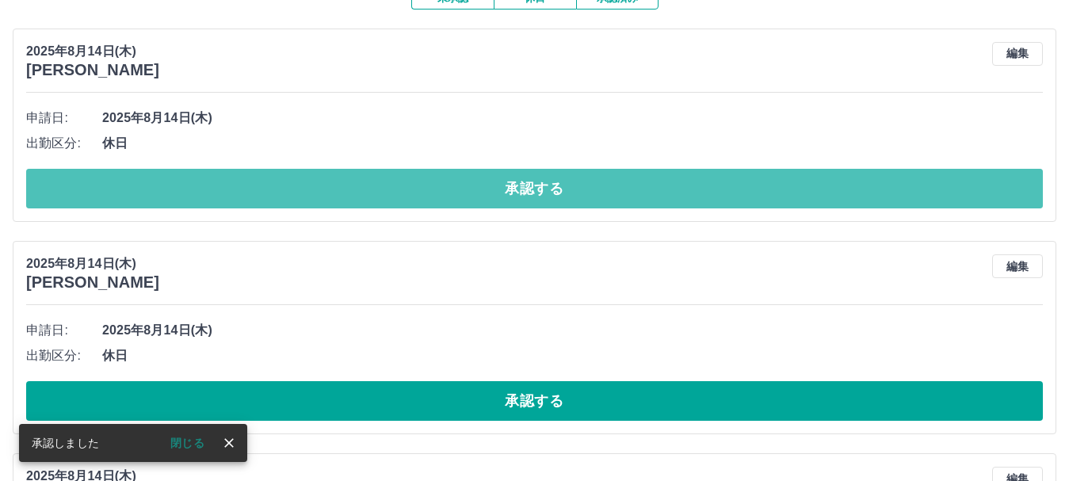
click at [242, 201] on button "承認する" at bounding box center [534, 189] width 1017 height 40
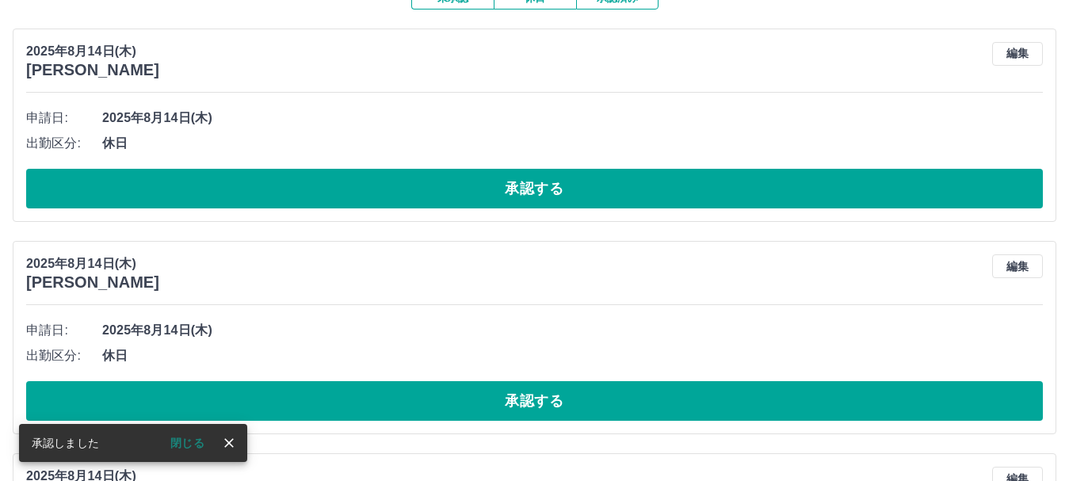
click at [242, 201] on button "承認する" at bounding box center [534, 189] width 1017 height 40
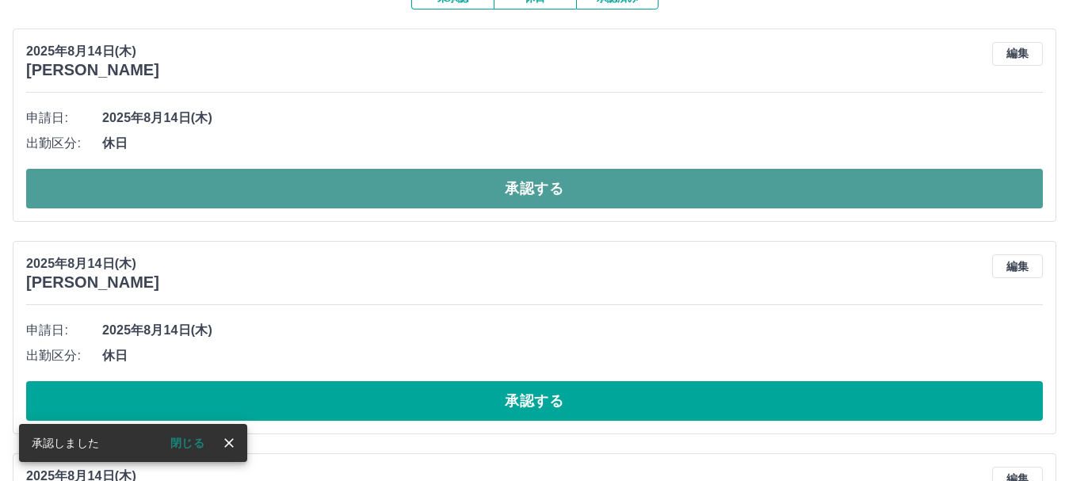
click at [258, 181] on button "承認する" at bounding box center [534, 189] width 1017 height 40
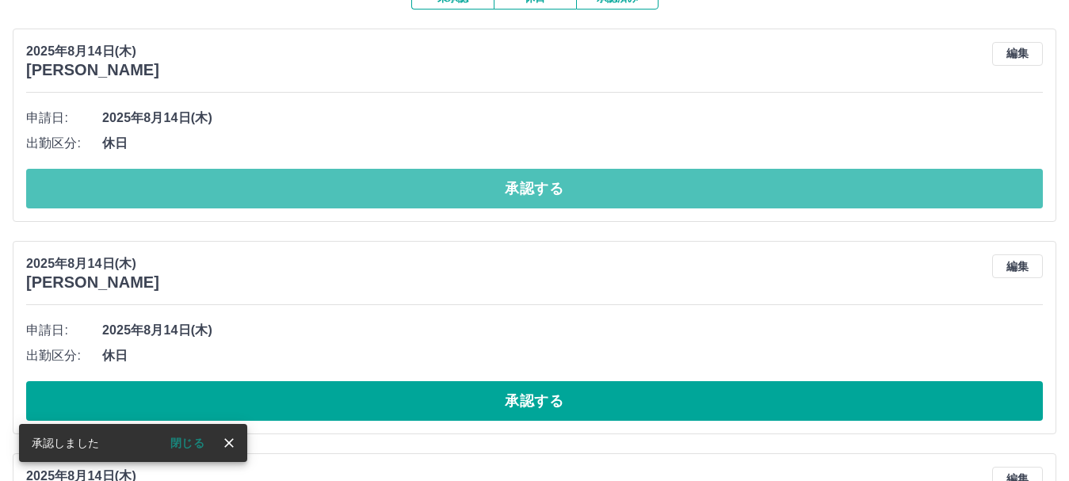
click at [273, 184] on button "承認する" at bounding box center [534, 189] width 1017 height 40
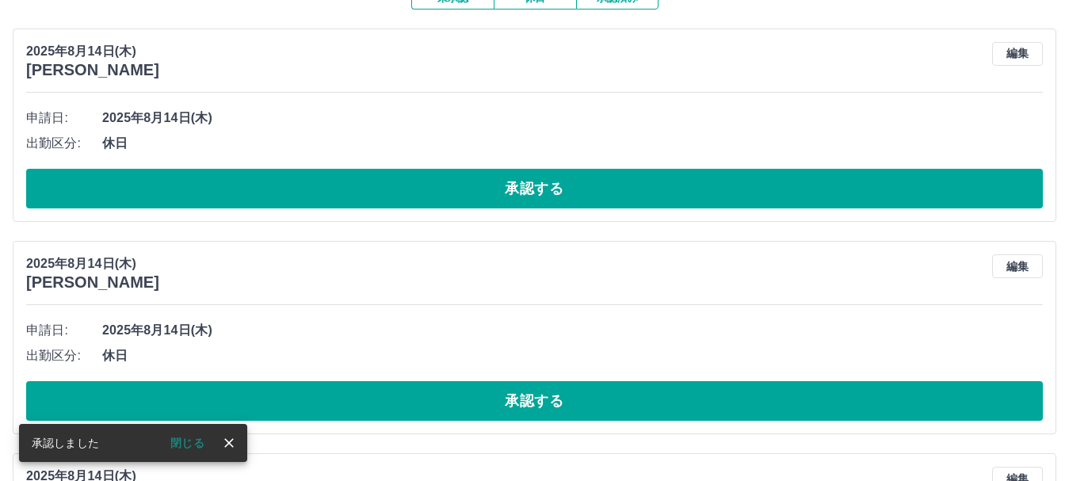
click at [233, 196] on button "承認する" at bounding box center [534, 189] width 1017 height 40
click at [271, 199] on button "承認する" at bounding box center [534, 189] width 1017 height 40
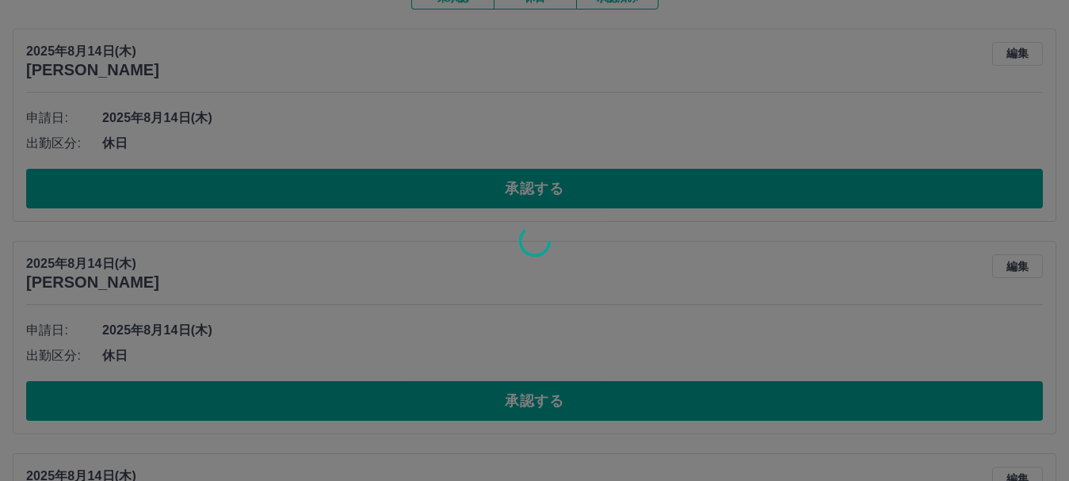
scroll to position [132, 0]
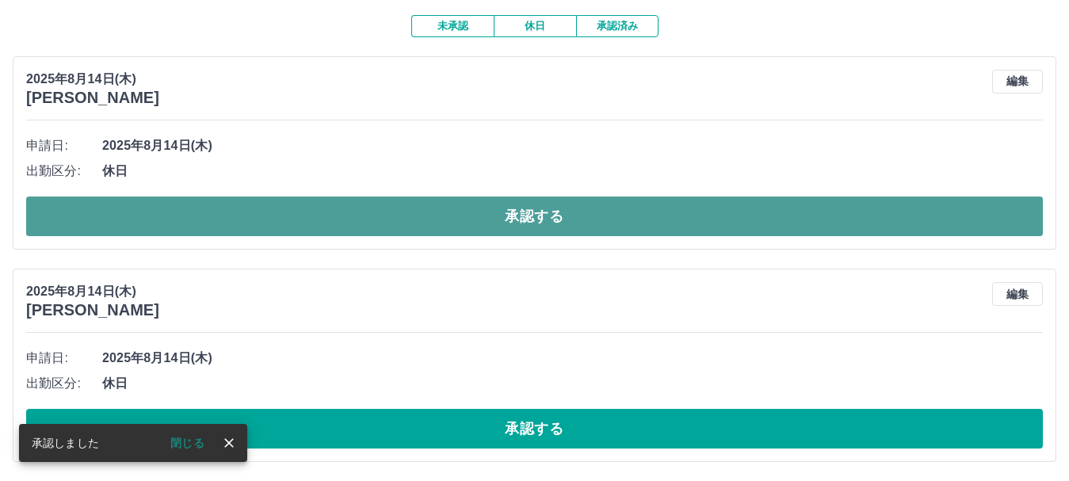
click at [278, 206] on button "承認する" at bounding box center [534, 217] width 1017 height 40
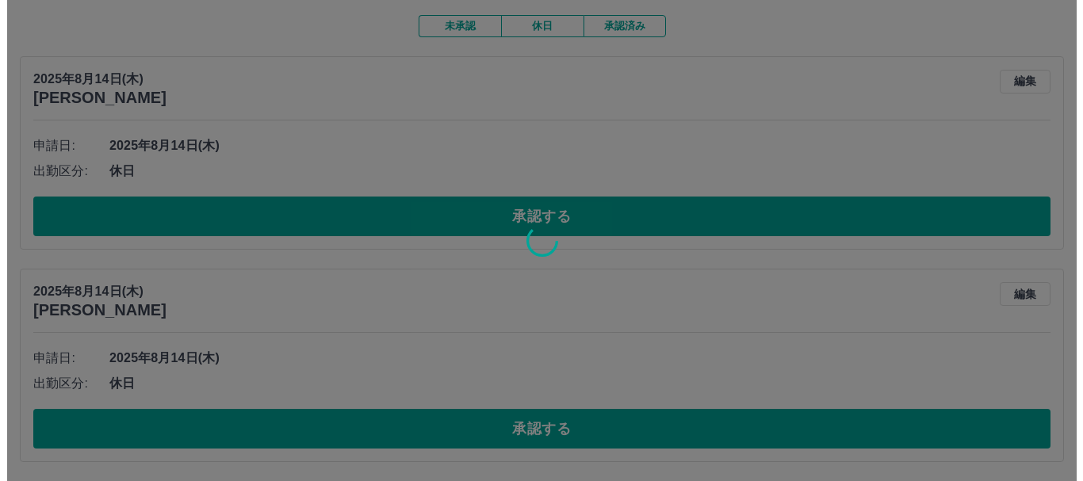
scroll to position [0, 0]
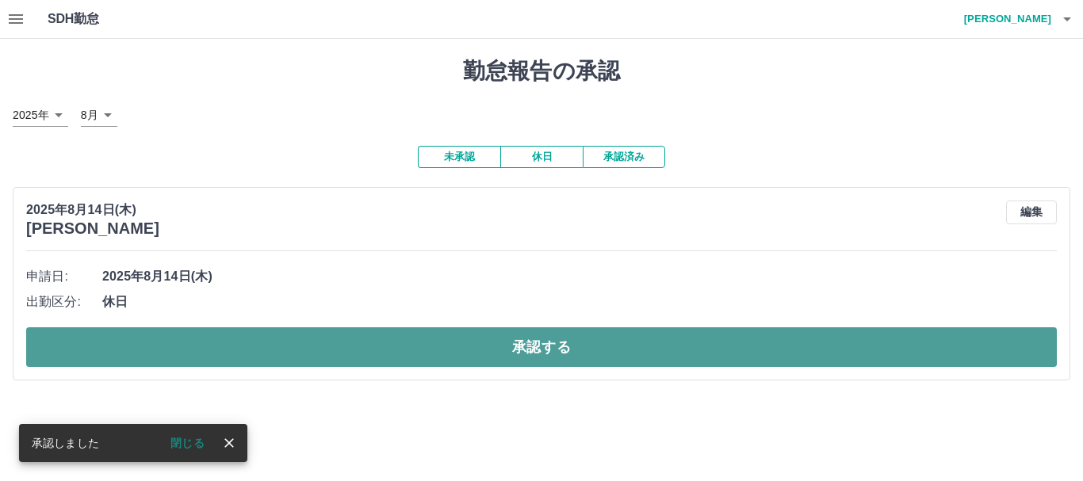
click at [199, 350] on button "承認する" at bounding box center [541, 347] width 1030 height 40
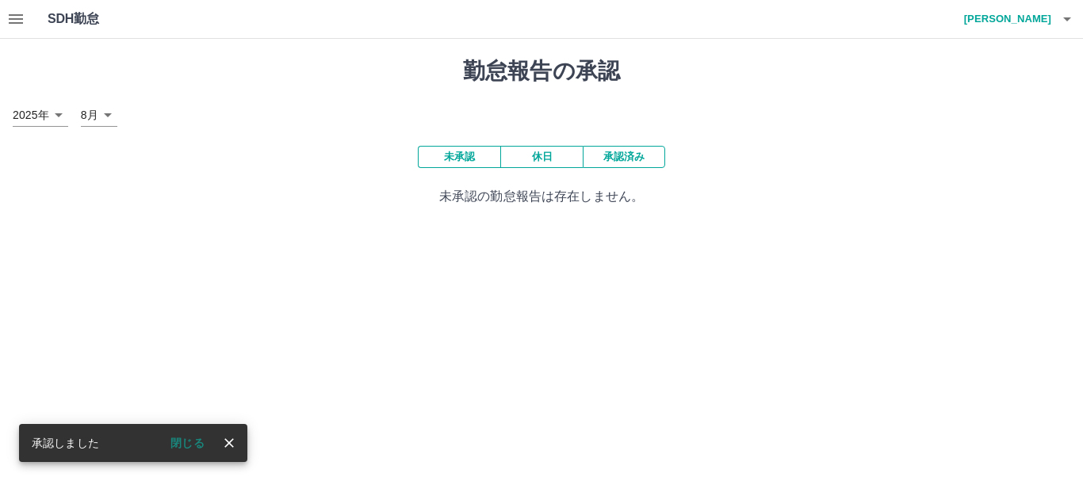
click at [232, 435] on icon "close" at bounding box center [229, 443] width 16 height 16
